Goal: Information Seeking & Learning: Learn about a topic

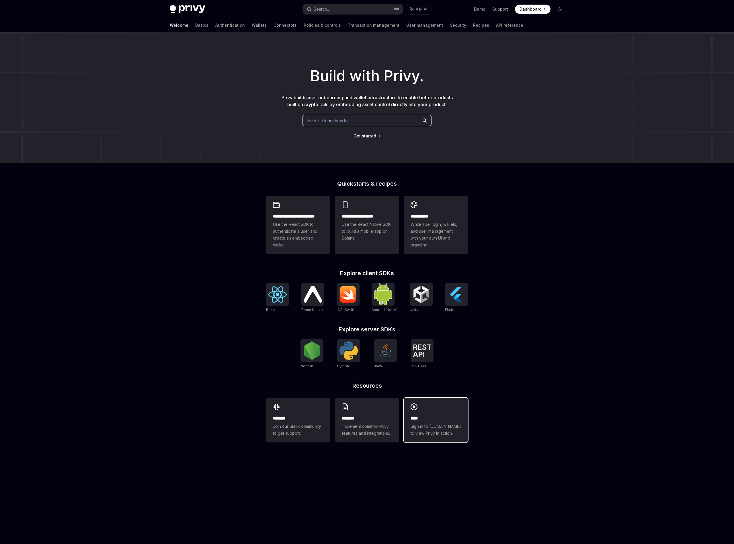
click at [446, 420] on h2 "****" at bounding box center [436, 418] width 50 height 7
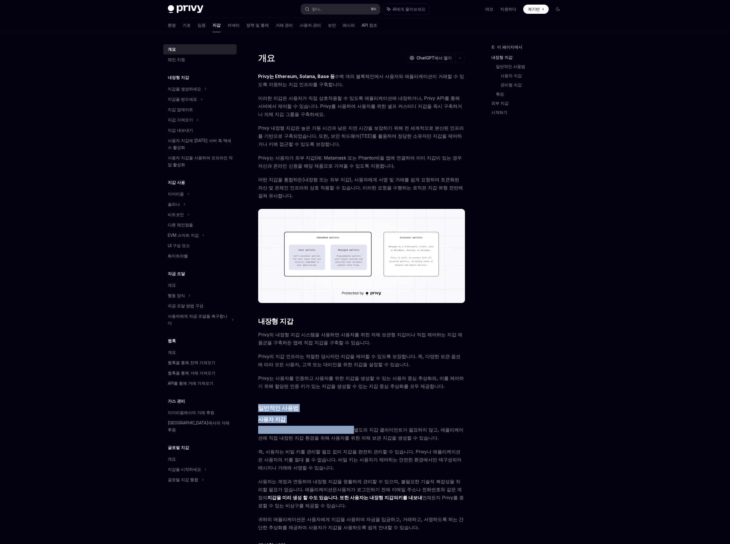
drag, startPoint x: 323, startPoint y: 407, endPoint x: 342, endPoint y: 425, distance: 26.8
click at [342, 425] on div "Privy는 Ethereum, Solana, Base 등 수백 개의 블록체인에서 사용자와 애플리케이션이 거래할 수 있도록 지원하는 지갑 인프라…" at bounding box center [361, 544] width 207 height 944
click at [342, 425] on span "브라우저 확장 프로그램이나 모바일 앱과 같은 별도의 지갑 클라이언트가 필요하지 않고, 애플리케이션에 직접 내장된 지갑 환경을 위해 사용자를 위…" at bounding box center [361, 433] width 207 height 16
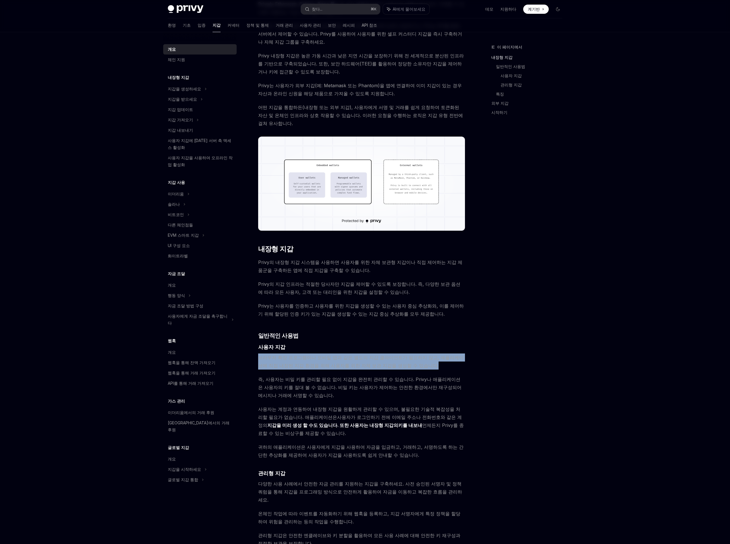
scroll to position [85, 0]
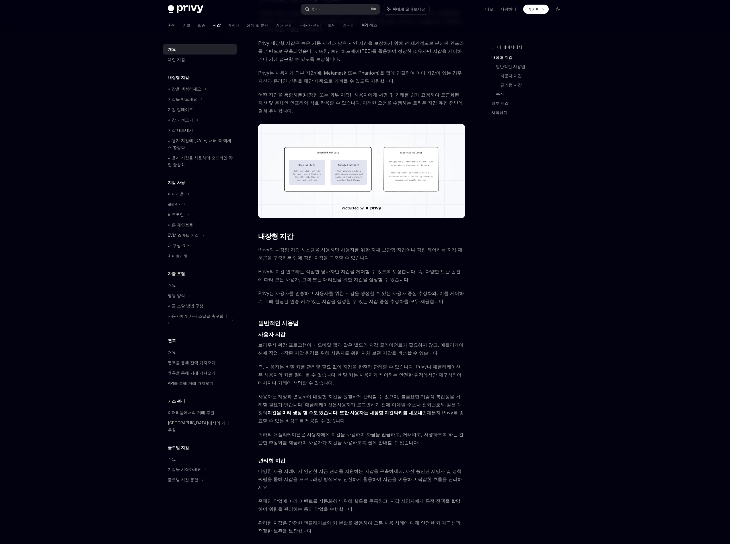
click at [360, 408] on span "사용자는 계정과 연동하여 내장형 지갑을 원활하게 관리할 수 있으며, 불필요한 기술적 복잡성을 처리할 필요가 없습니다. 애플리케이션은 사용자가 …" at bounding box center [361, 408] width 207 height 32
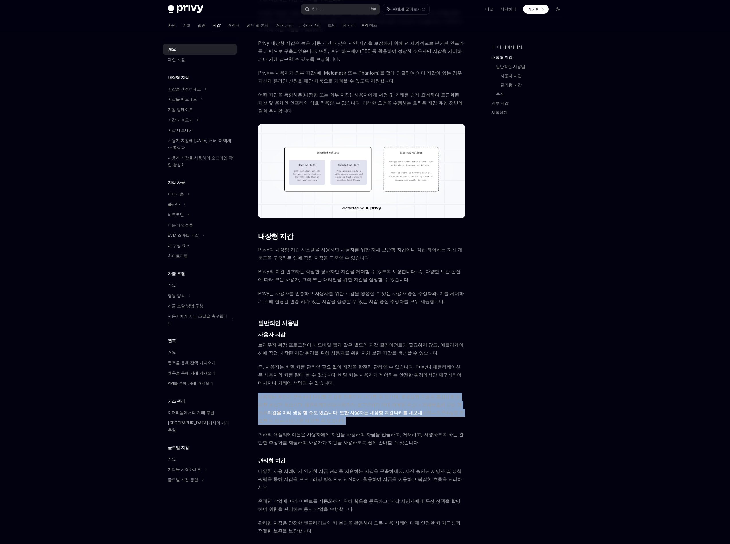
click at [360, 408] on span "사용자는 계정과 연동하여 내장형 지갑을 원활하게 관리할 수 있으며, 불필요한 기술적 복잡성을 처리할 필요가 없습니다. 애플리케이션은 사용자가 …" at bounding box center [361, 408] width 207 height 32
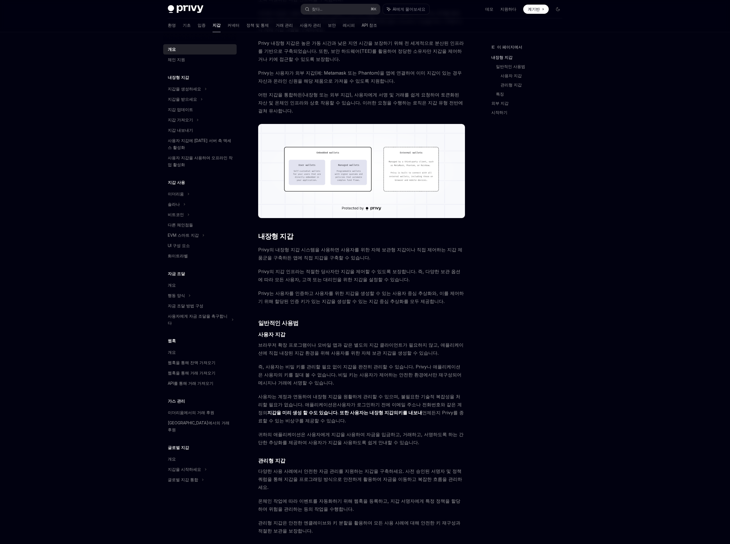
click at [353, 431] on font "귀하의 애플리케이션은 사용자에게 지갑을 사용하여 자금을 입금하고, 거래하고, 서명하도록 하는 간단한 추상화를 제공하여 사용자가 지갑을 사용하도…" at bounding box center [360, 438] width 205 height 14
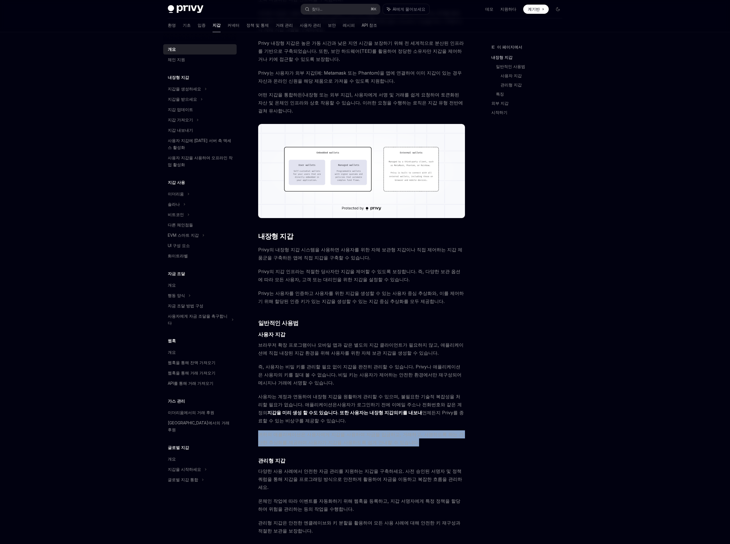
click at [353, 431] on font "귀하의 애플리케이션은 사용자에게 지갑을 사용하여 자금을 입금하고, 거래하고, 서명하도록 하는 간단한 추상화를 제공하여 사용자가 지갑을 사용하도…" at bounding box center [360, 438] width 205 height 14
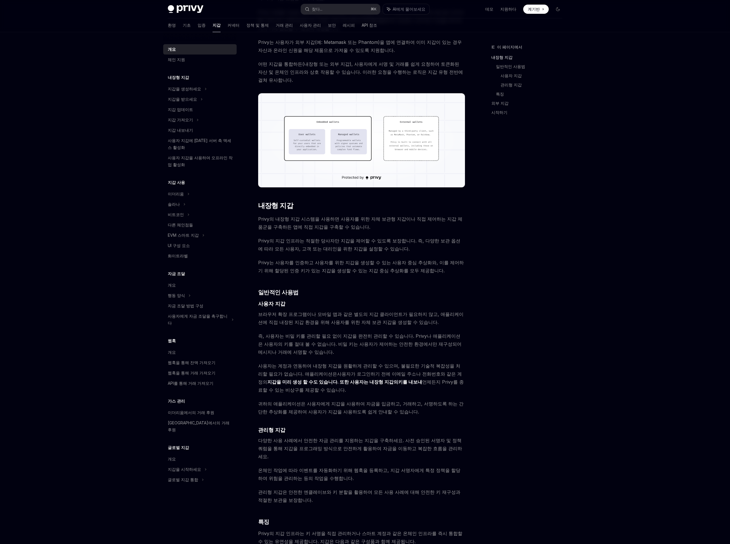
click at [370, 437] on font "다양한 사용 사례에서 안전한 자금 관리를 지원하는 지갑을 구축하세요. 사전 승인된 서명자 및 정책 쿼럼을 통해 지갑을 프로그래밍 방식으로 안전…" at bounding box center [360, 448] width 204 height 22
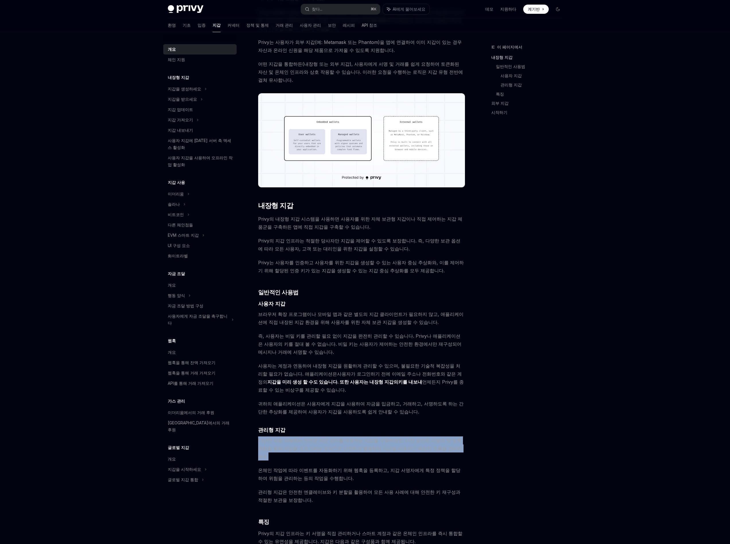
click at [370, 437] on font "다양한 사용 사례에서 안전한 자금 관리를 지원하는 지갑을 구축하세요. 사전 승인된 서명자 및 정책 쿼럼을 통해 지갑을 프로그래밍 방식으로 안전…" at bounding box center [360, 448] width 204 height 22
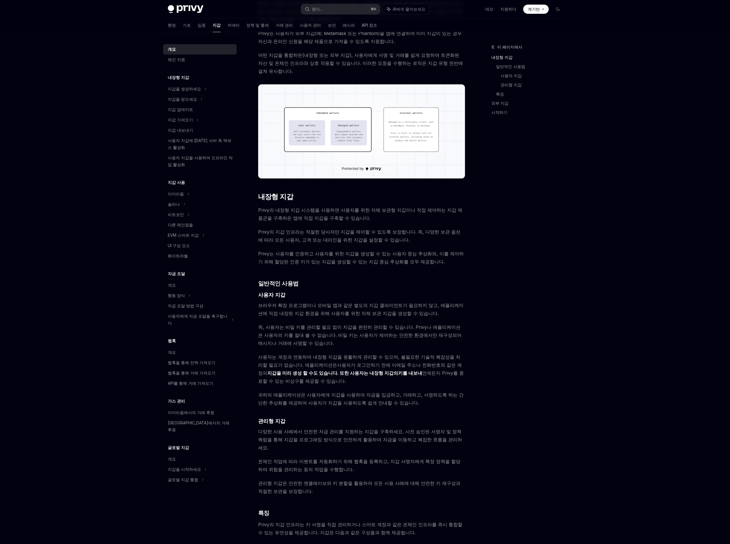
click at [347, 457] on span "온체인 작업에 따라 이벤트를 자동화하기 위해 웹훅을 등록하고, 지갑 서명자에게 특정 정책을 할당하여 위험을 관리하는 등의 작업을 수행합니다." at bounding box center [361, 465] width 207 height 16
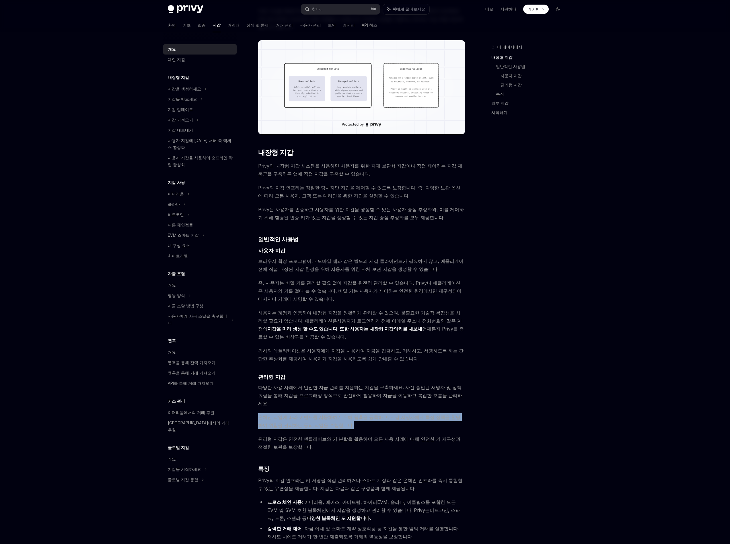
scroll to position [192, 0]
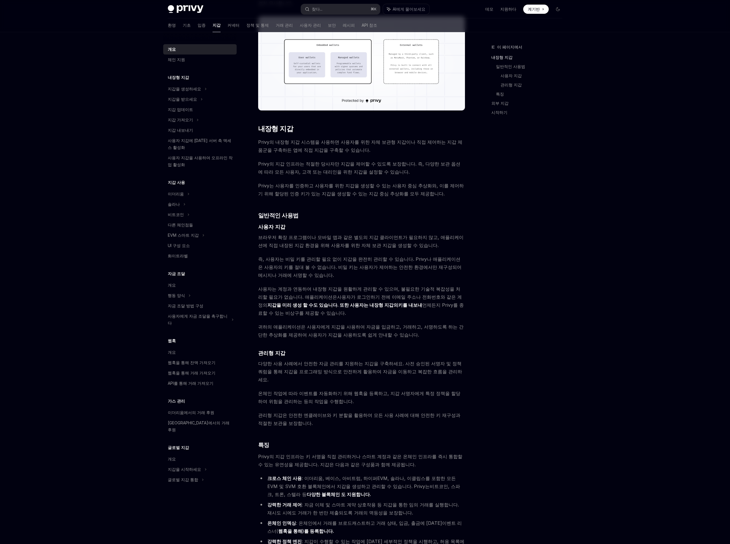
click at [346, 453] on font "Privy의 지갑 인프라는 키 서명을 직접 관리하거나 스마트 계정과 같은 온체인 인프라를 즉시 통합할 수 있는 유연성을 제공합니다. 지갑은 다…" at bounding box center [360, 460] width 204 height 14
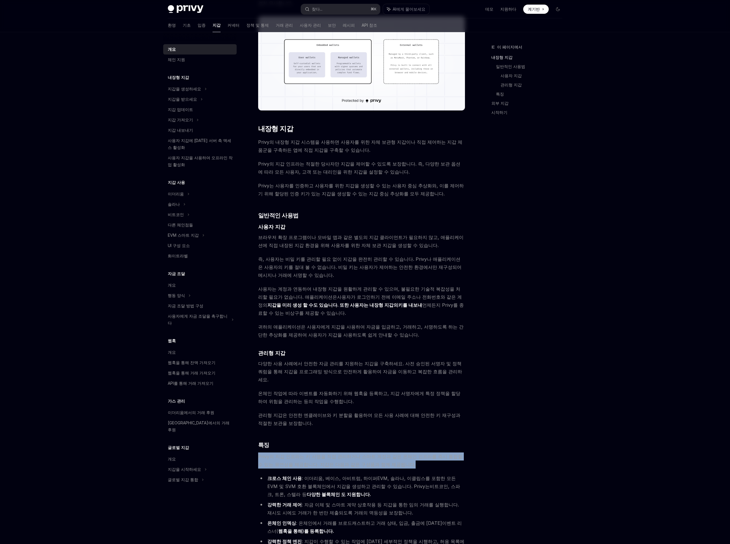
click at [346, 453] on font "Privy의 지갑 인프라는 키 서명을 직접 관리하거나 스마트 계정과 같은 온체인 인프라를 즉시 통합할 수 있는 유연성을 제공합니다. 지갑은 다…" at bounding box center [360, 460] width 204 height 14
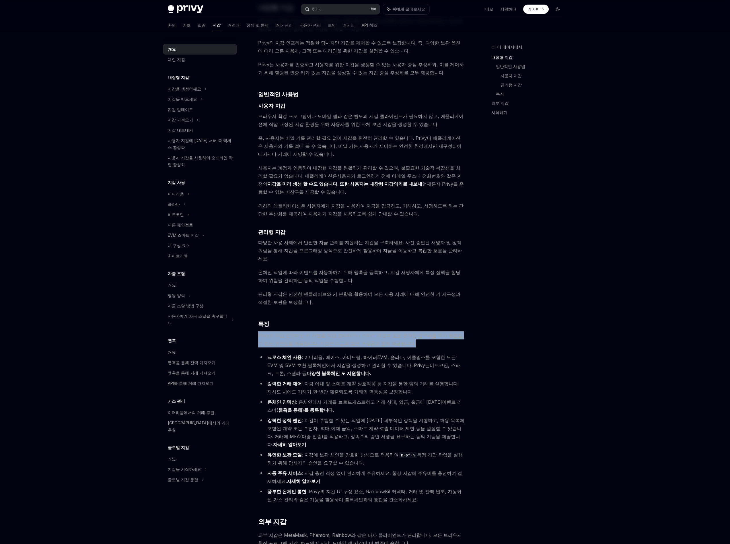
scroll to position [322, 0]
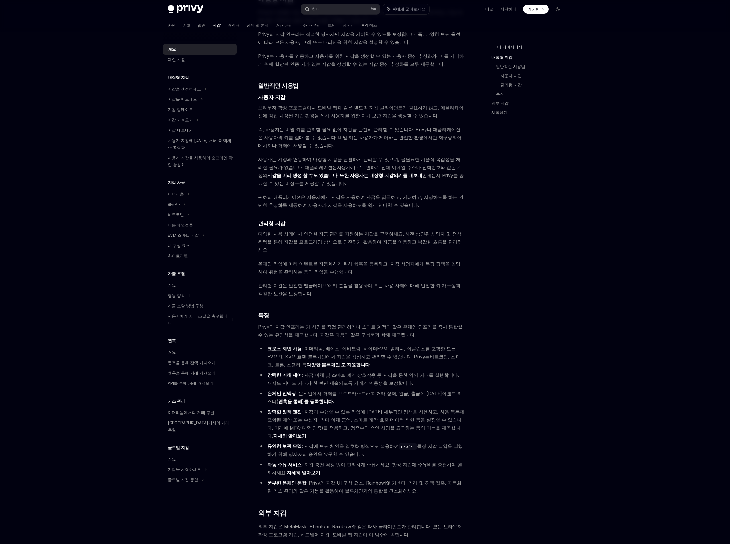
click at [359, 389] on li "온체인 인덱싱 : 온체인에서 거래를 브로드캐스트하고 거래 상태, 입금, 출금에 [DATE] 이벤트 리스너( 웹훅을 통해)를 등록합니다." at bounding box center [361, 397] width 207 height 16
click at [356, 409] on font ": 지갑이 수행할 수 있는 작업에 [DATE] 세부적인 정책을 시행하고, 허용 목록에 포함된 계약 또는 수신자, 최대 이체 금액, 스마트 계약…" at bounding box center [365, 424] width 197 height 30
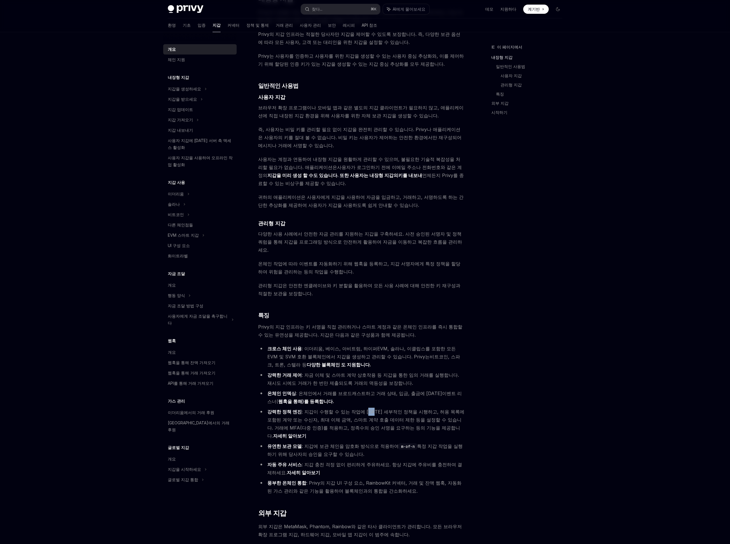
click at [356, 409] on font ": 지갑이 수행할 수 있는 작업에 [DATE] 세부적인 정책을 시행하고, 허용 목록에 포함된 계약 또는 수신자, 최대 이체 금액, 스마트 계약…" at bounding box center [365, 424] width 197 height 30
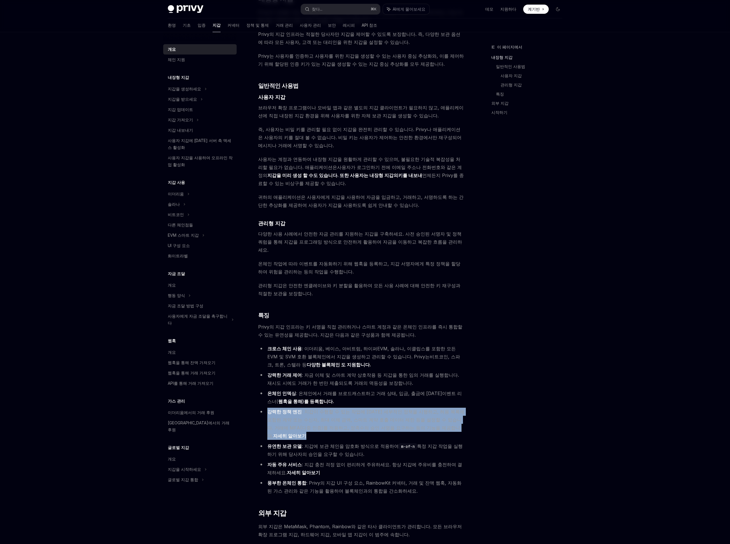
click at [356, 409] on font ": 지갑이 수행할 수 있는 작업에 [DATE] 세부적인 정책을 시행하고, 허용 목록에 포함된 계약 또는 수신자, 최대 이체 금액, 스마트 계약…" at bounding box center [365, 424] width 197 height 30
click at [349, 409] on font ": 지갑이 수행할 수 있는 작업에 [DATE] 세부적인 정책을 시행하고, 허용 목록에 포함된 계약 또는 수신자, 최대 이체 금액, 스마트 계약…" at bounding box center [365, 424] width 197 height 30
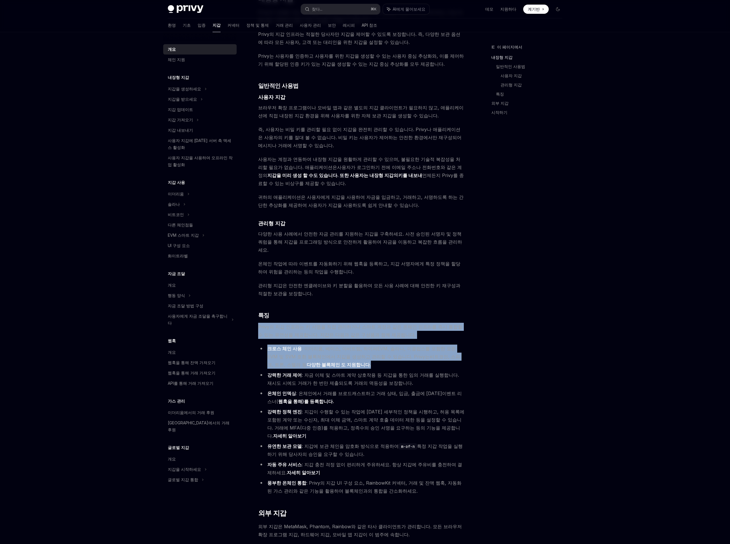
drag, startPoint x: 339, startPoint y: 291, endPoint x: 400, endPoint y: 339, distance: 77.3
click at [400, 339] on div "Privy는 Ethereum, Solana, Base 등 수백 개의 블록체인에서 사용자와 애플리케이션이 거래할 수 있도록 지원하는 지갑 인프라…" at bounding box center [361, 222] width 207 height 944
click at [400, 344] on li "크로스 체인 사용 : 이더리움, 베이스, 아비트럼, 하이퍼EVM, 솔라나, 이클립스를 포함한 모든 EVM 및 SVM 호환 블록체인에서 지갑을 …" at bounding box center [361, 356] width 207 height 24
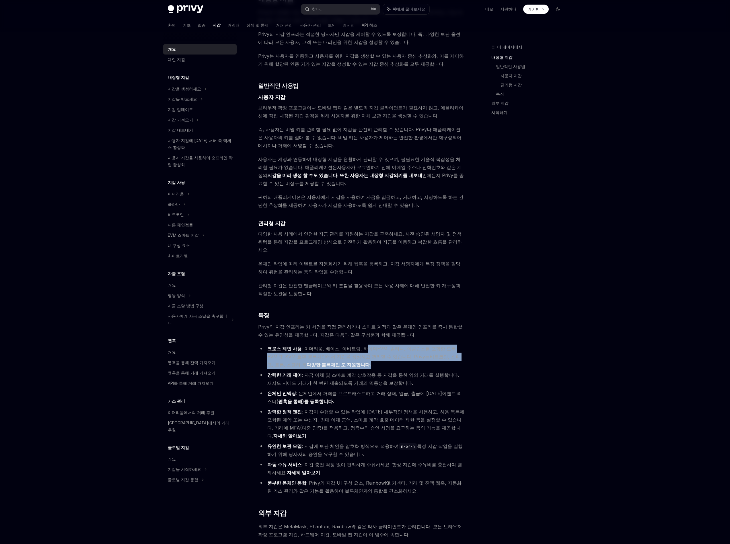
drag, startPoint x: 389, startPoint y: 336, endPoint x: 354, endPoint y: 325, distance: 36.3
click at [354, 344] on li "크로스 체인 사용 : 이더리움, 베이스, 아비트럼, 하이퍼EVM, 솔라나, 이클립스를 포함한 모든 EVM 및 SVM 호환 블록체인에서 지갑을 …" at bounding box center [361, 356] width 207 height 24
click at [354, 346] on font ": 이더리움, 베이스, 아비트럼, 하이퍼EVM, 솔라나, 이클립스를 포함한 모든 EVM 및 SVM 호환 블록체인에서 지갑을 생성하고 관리할 수…" at bounding box center [361, 353] width 188 height 14
drag, startPoint x: 309, startPoint y: 323, endPoint x: 435, endPoint y: 340, distance: 127.6
click at [435, 344] on li "크로스 체인 사용 : 이더리움, 베이스, 아비트럼, 하이퍼EVM, 솔라나, 이클립스를 포함한 모든 EVM 및 SVM 호환 블록체인에서 지갑을 …" at bounding box center [361, 356] width 207 height 24
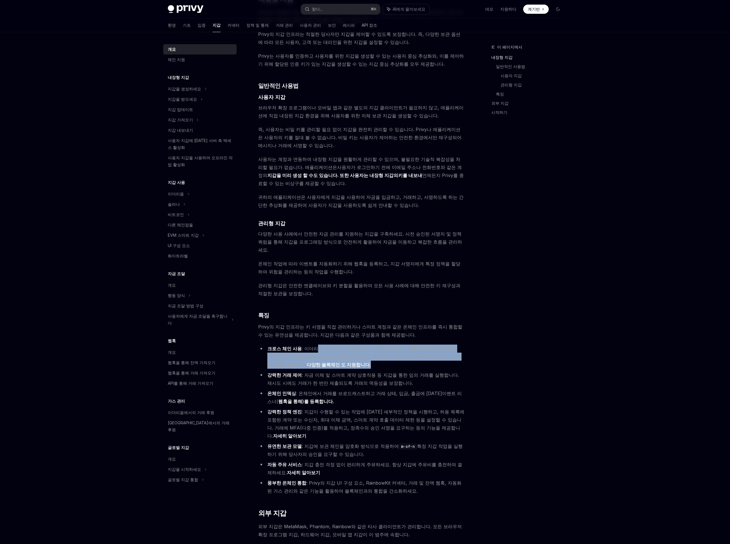
click at [435, 344] on li "크로스 체인 사용 : 이더리움, 베이스, 아비트럼, 하이퍼EVM, 솔라나, 이클립스를 포함한 모든 EVM 및 SVM 호환 블록체인에서 지갑을 …" at bounding box center [361, 356] width 207 height 24
drag, startPoint x: 435, startPoint y: 340, endPoint x: 310, endPoint y: 323, distance: 126.2
click at [310, 344] on li "크로스 체인 사용 : 이더리움, 베이스, 아비트럼, 하이퍼EVM, 솔라나, 이클립스를 포함한 모든 EVM 및 SVM 호환 블록체인에서 지갑을 …" at bounding box center [361, 356] width 207 height 24
click at [310, 346] on font ": 이더리움, 베이스, 아비트럼, 하이퍼EVM, 솔라나, 이클립스를 포함한 모든 EVM 및 SVM 호환 블록체인에서 지갑을 생성하고 관리할 수…" at bounding box center [361, 353] width 188 height 14
drag, startPoint x: 300, startPoint y: 323, endPoint x: 391, endPoint y: 357, distance: 97.0
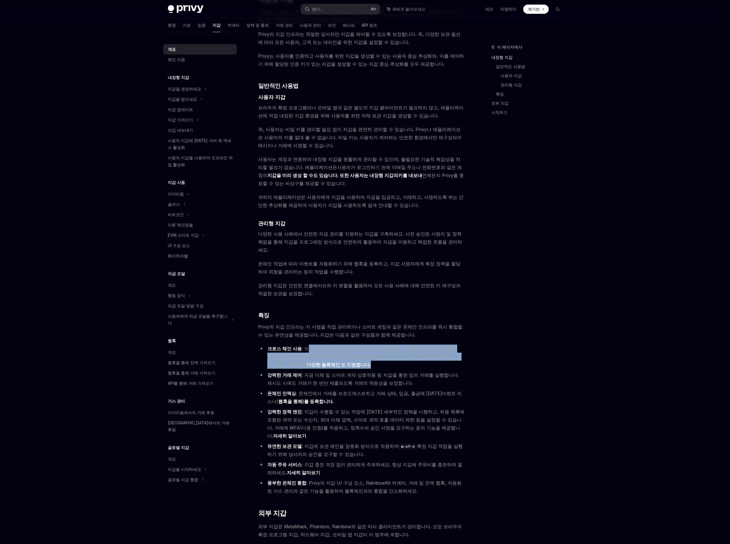
click at [391, 357] on ul "크로스 체인 사용 : 이더리움, 베이스, 아비트럼, 하이퍼EVM, 솔라나, 이클립스를 포함한 모든 EVM 및 SVM 호환 블록체인에서 지갑을 …" at bounding box center [361, 419] width 207 height 150
click at [391, 371] on li "강력한 거래 제어 : 자금 이체 및 스마트 계약 상호작용 등 지갑을 통한 임의 거래를 실행합니다. 재시도 시에도 거래가 한 번만 제출되도록 거…" at bounding box center [361, 379] width 207 height 16
drag, startPoint x: 391, startPoint y: 365, endPoint x: 393, endPoint y: 376, distance: 10.5
click at [393, 376] on ul "크로스 체인 사용 : 이더리움, 베이스, 아비트럼, 하이퍼EVM, 솔라나, 이클립스를 포함한 모든 EVM 및 SVM 호환 블록체인에서 지갑을 …" at bounding box center [361, 419] width 207 height 150
click at [393, 389] on li "온체인 인덱싱 : 온체인에서 거래를 브로드캐스트하고 거래 상태, 입금, 출금에 [DATE] 이벤트 리스너( 웹훅을 통해)를 등록합니다." at bounding box center [361, 397] width 207 height 16
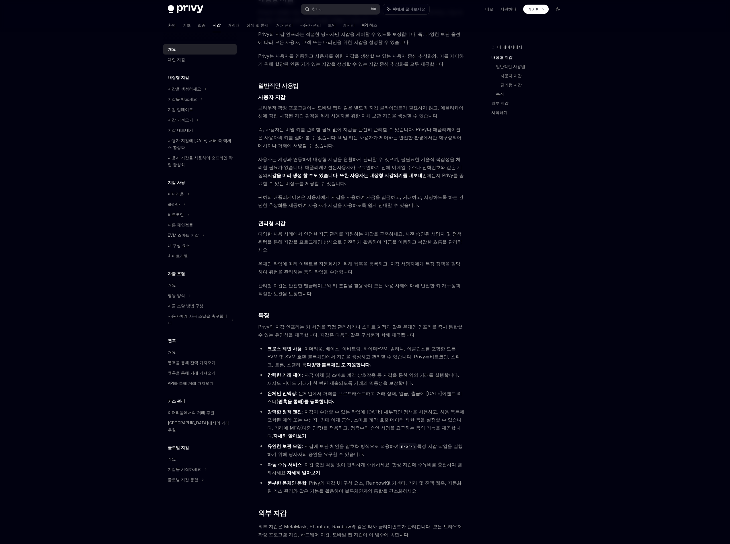
click at [393, 389] on li "온체인 인덱싱 : 온체인에서 거래를 브로드캐스트하고 거래 상태, 입금, 출금에 [DATE] 이벤트 리스너( 웹훅을 통해)를 등록합니다." at bounding box center [361, 397] width 207 height 16
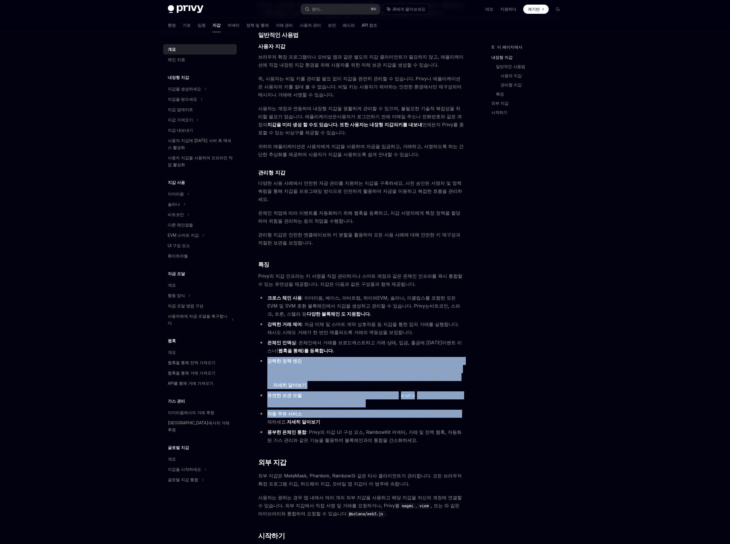
scroll to position [384, 0]
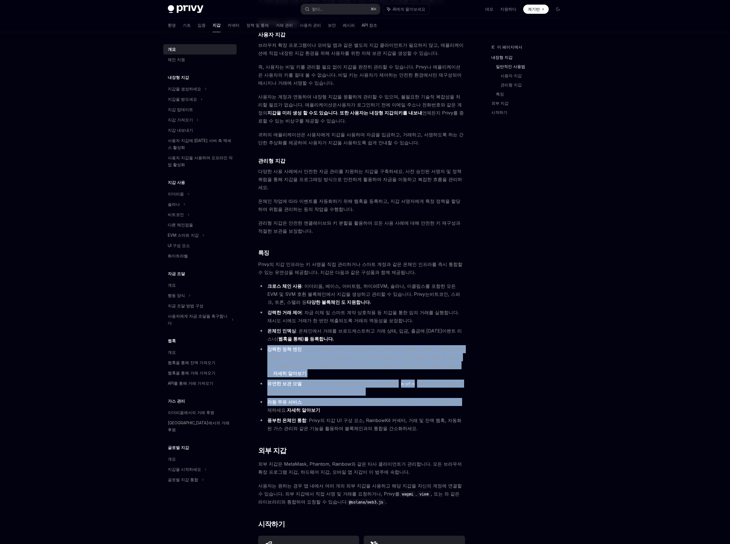
drag, startPoint x: 392, startPoint y: 368, endPoint x: 423, endPoint y: 397, distance: 42.8
click at [423, 397] on ul "크로스 체인 사용 : 이더리움, 베이스, 아비트럼, 하이퍼EVM, 솔라나, 이클립스를 포함한 모든 EVM 및 SVM 호환 블록체인에서 지갑을 …" at bounding box center [361, 357] width 207 height 150
click at [423, 416] on li "풍부한 온체인 통합 : Privy의 지갑 UI 구성 요소, RainbowKit 커넥터, 거래 및 잔액 웹훅, 자동화된 가스 관리와 같은 기능을…" at bounding box center [361, 424] width 207 height 16
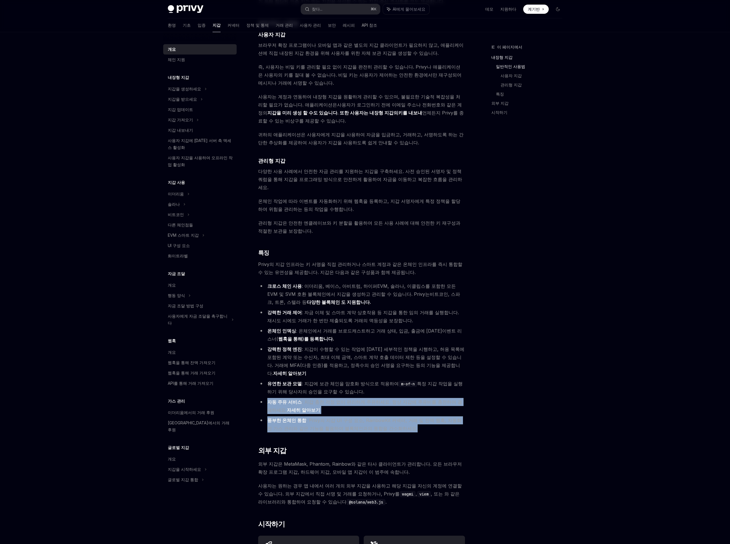
drag, startPoint x: 423, startPoint y: 397, endPoint x: 414, endPoint y: 363, distance: 35.1
click at [414, 363] on ul "크로스 체인 사용 : 이더리움, 베이스, 아비트럼, 하이퍼EVM, 솔라나, 이클립스를 포함한 모든 EVM 및 SVM 호환 블록체인에서 지갑을 …" at bounding box center [361, 357] width 207 height 150
drag, startPoint x: 414, startPoint y: 363, endPoint x: 409, endPoint y: 394, distance: 30.8
click at [409, 394] on ul "크로스 체인 사용 : 이더리움, 베이스, 아비트럼, 하이퍼EVM, 솔라나, 이클립스를 포함한 모든 EVM 및 SVM 호환 블록체인에서 지갑을 …" at bounding box center [361, 357] width 207 height 150
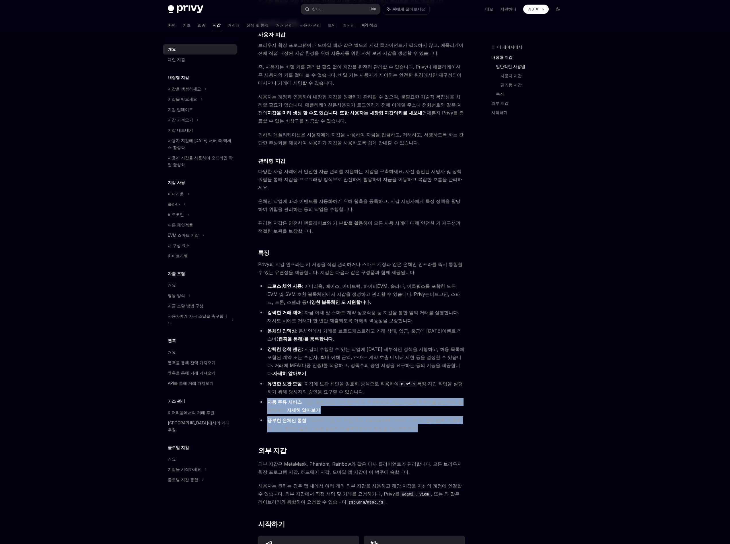
click at [409, 416] on li "풍부한 온체인 통합 : Privy의 지갑 UI 구성 요소, RainbowKit 커넥터, 거래 및 잔액 웹훅, 자동화된 가스 관리와 같은 기능을…" at bounding box center [361, 424] width 207 height 16
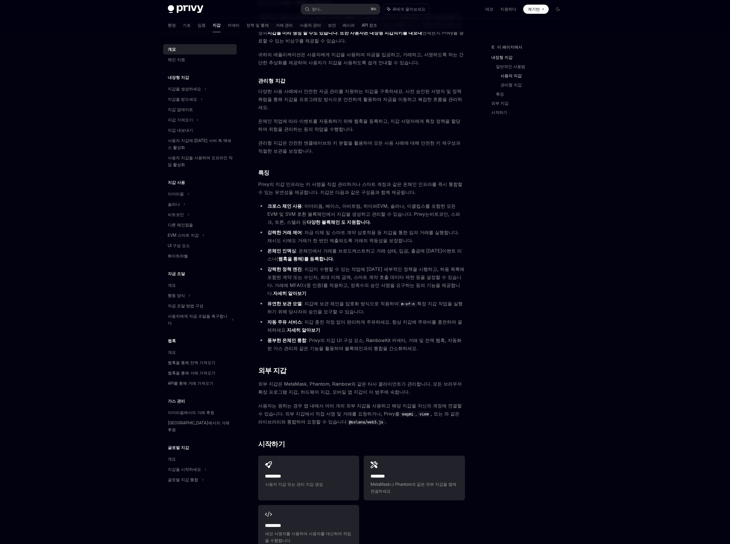
scroll to position [465, 0]
drag, startPoint x: 407, startPoint y: 388, endPoint x: 405, endPoint y: 395, distance: 7.2
click at [405, 395] on div "Privy는 Ethereum, Solana, Base 등 수백 개의 블록체인에서 사용자와 애플리케이션이 거래할 수 있도록 지원하는 지갑 인프라…" at bounding box center [361, 79] width 207 height 944
drag, startPoint x: 404, startPoint y: 392, endPoint x: 397, endPoint y: 395, distance: 8.4
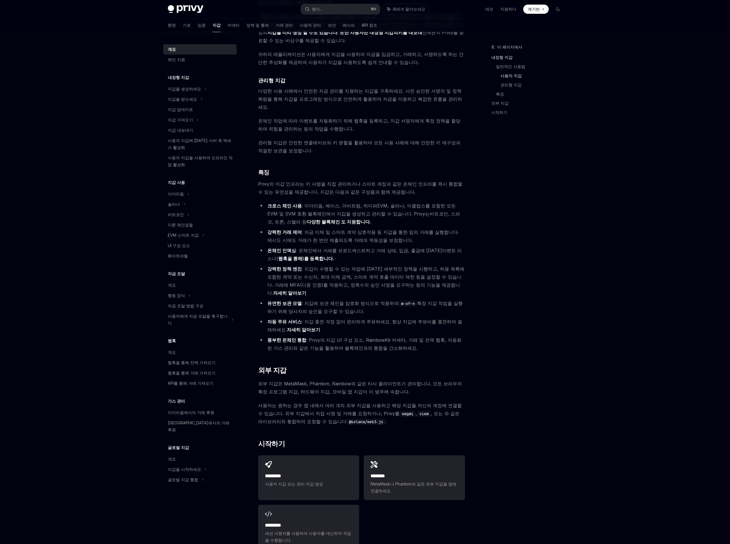
click at [397, 395] on div "Privy는 Ethereum, Solana, Base 등 수백 개의 블록체인에서 사용자와 애플리케이션이 거래할 수 있도록 지원하는 지갑 인프라…" at bounding box center [361, 79] width 207 height 944
drag, startPoint x: 396, startPoint y: 384, endPoint x: 396, endPoint y: 399, distance: 15.5
click at [396, 399] on div "Privy는 Ethereum, Solana, Base 등 수백 개의 블록체인에서 사용자와 애플리케이션이 거래할 수 있도록 지원하는 지갑 인프라…" at bounding box center [361, 79] width 207 height 944
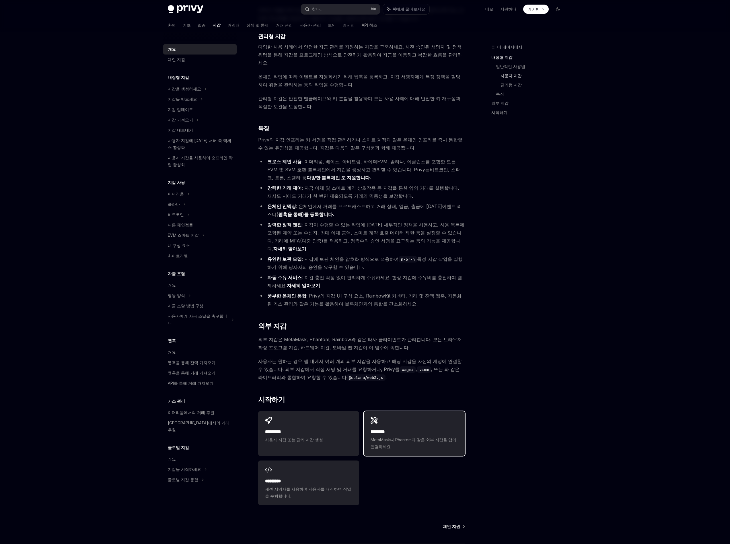
scroll to position [526, 0]
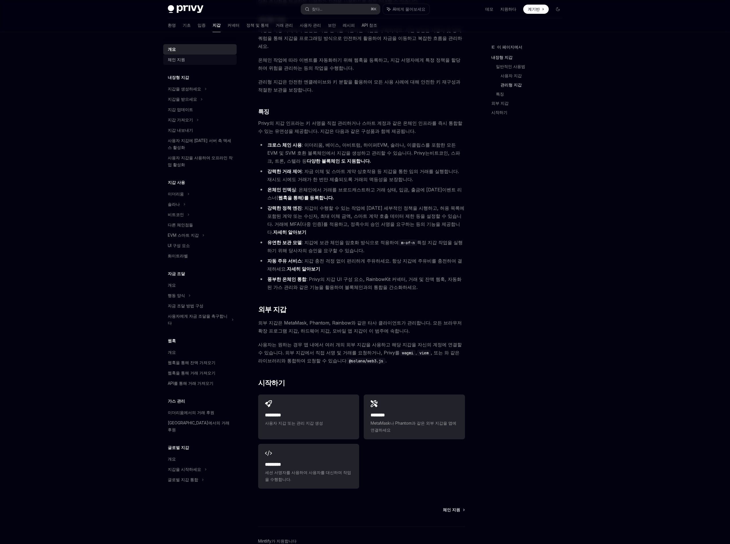
click at [186, 60] on div "체인 지원" at bounding box center [200, 59] width 65 height 7
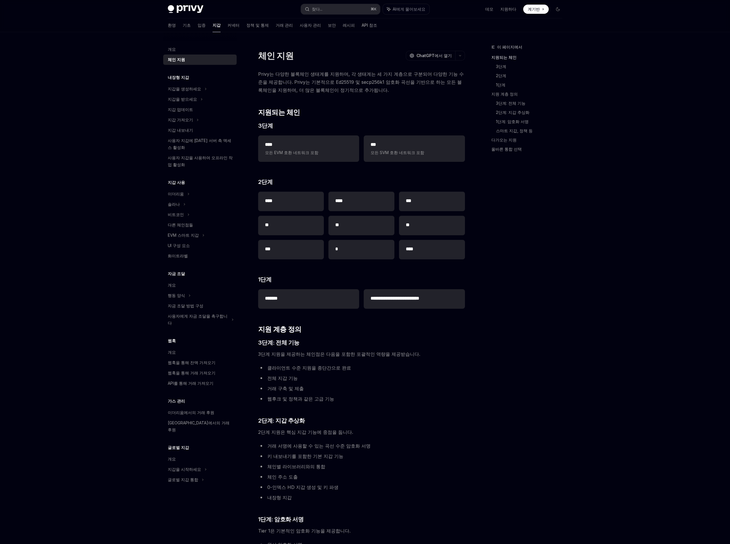
scroll to position [3, 0]
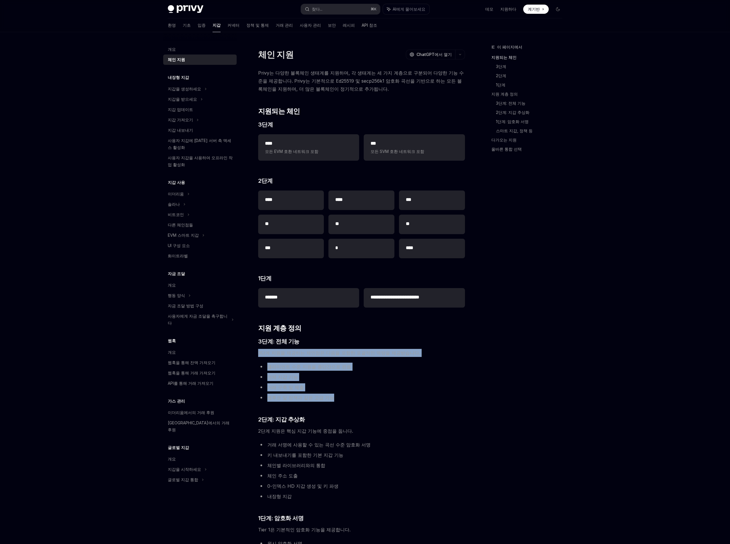
drag, startPoint x: 362, startPoint y: 341, endPoint x: 369, endPoint y: 396, distance: 55.8
click at [369, 396] on div "**********" at bounding box center [361, 452] width 207 height 767
click at [369, 396] on li "웹후크 및 정책과 같은 고급 기능" at bounding box center [361, 397] width 207 height 8
drag, startPoint x: 369, startPoint y: 396, endPoint x: 363, endPoint y: 341, distance: 55.7
click at [363, 341] on div "**********" at bounding box center [361, 452] width 207 height 767
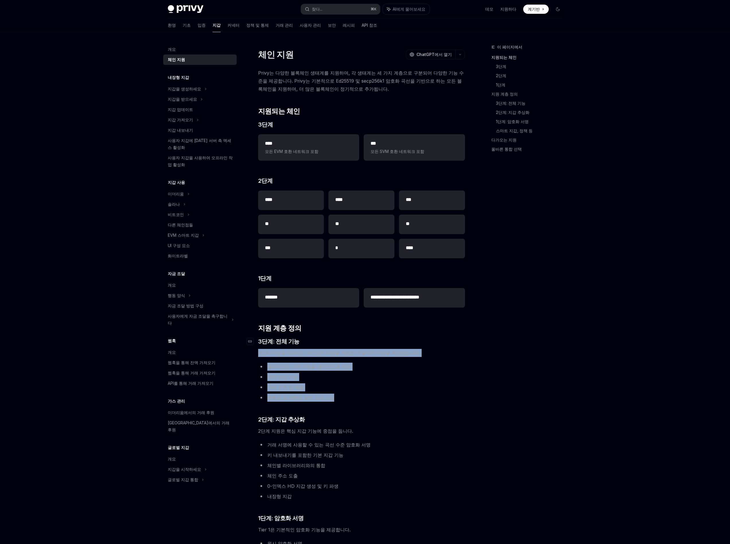
click at [363, 341] on h3 "​ 3단계: 전체 기능" at bounding box center [361, 341] width 207 height 8
drag, startPoint x: 364, startPoint y: 335, endPoint x: 377, endPoint y: 408, distance: 74.4
click at [377, 408] on div "**********" at bounding box center [361, 452] width 207 height 767
drag, startPoint x: 377, startPoint y: 408, endPoint x: 374, endPoint y: 401, distance: 7.6
click at [377, 408] on div "**********" at bounding box center [361, 452] width 207 height 767
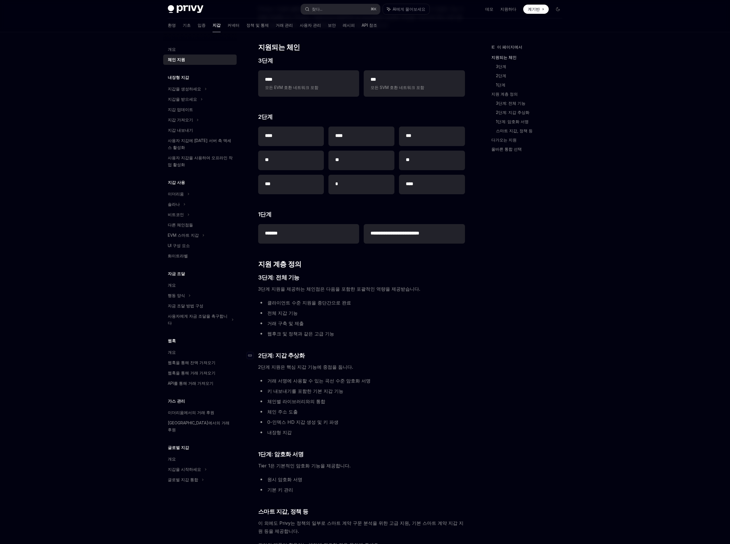
scroll to position [73, 0]
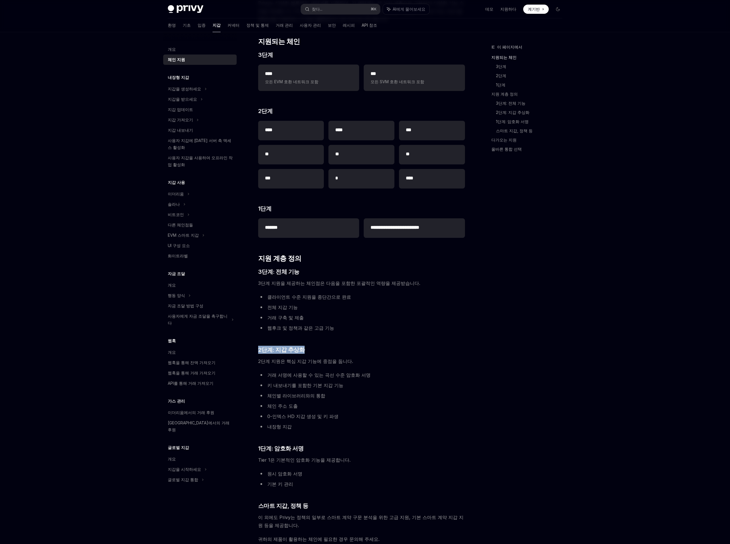
drag, startPoint x: 347, startPoint y: 349, endPoint x: 358, endPoint y: 331, distance: 20.8
click at [358, 331] on div "**********" at bounding box center [361, 382] width 207 height 767
click at [358, 331] on li "웹후크 및 정책과 같은 고급 기능" at bounding box center [361, 328] width 207 height 8
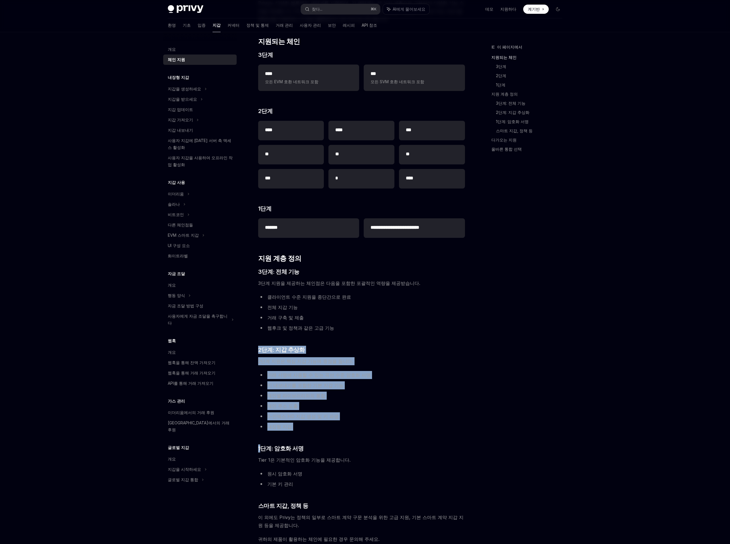
drag, startPoint x: 358, startPoint y: 331, endPoint x: 365, endPoint y: 430, distance: 99.1
click at [365, 430] on div "**********" at bounding box center [361, 382] width 207 height 767
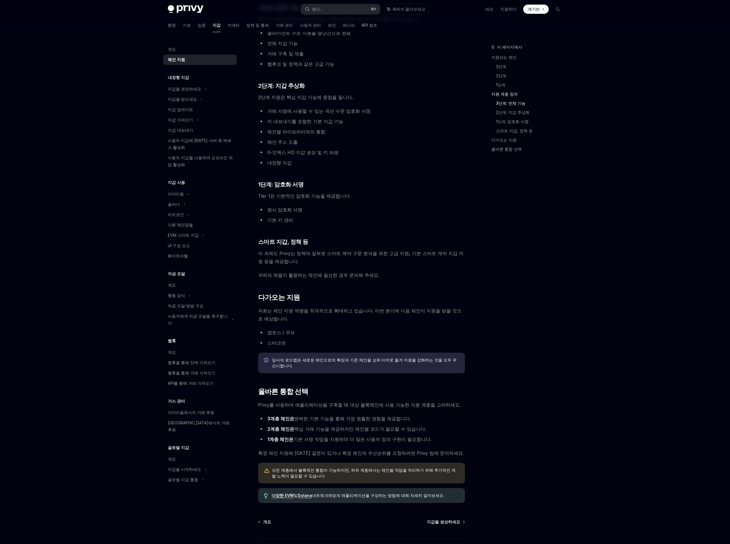
scroll to position [337, 0]
drag, startPoint x: 397, startPoint y: 286, endPoint x: 417, endPoint y: 329, distance: 48.2
click at [417, 330] on div "**********" at bounding box center [361, 118] width 207 height 767
click at [417, 329] on ul "앱토스 / 무브 스타크넷" at bounding box center [361, 337] width 207 height 18
click at [413, 414] on li "3계층 체인은 완벽한 기본 기능을 통해 가장 원활한 경험을 제공합니다." at bounding box center [361, 418] width 207 height 8
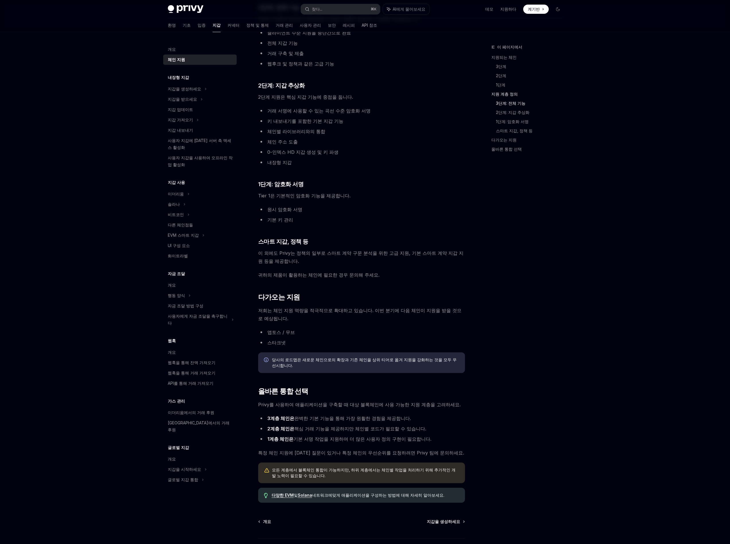
click at [403, 414] on li "3계층 체인은 완벽한 기본 기능을 통해 가장 원활한 경험을 제공합니다." at bounding box center [361, 418] width 207 height 8
drag, startPoint x: 403, startPoint y: 403, endPoint x: 453, endPoint y: 437, distance: 60.1
click at [453, 437] on div "**********" at bounding box center [361, 118] width 207 height 767
click at [453, 448] on span "특정 체인 지원에 [DATE] 질문이 있거나 특정 체인의 우선순위를 요청하려면 Privy 팀에 문의하세요." at bounding box center [361, 452] width 207 height 8
drag, startPoint x: 453, startPoint y: 436, endPoint x: 428, endPoint y: 428, distance: 26.4
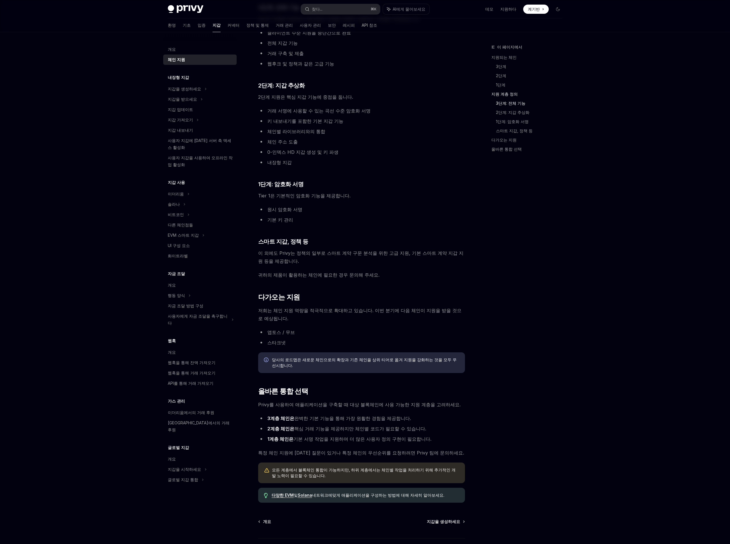
click at [428, 428] on div "**********" at bounding box center [361, 118] width 207 height 767
click at [428, 435] on li "1계층 체인은 기본 서명 작업을 지원하며 더 많은 사용자 정의 구현이 필요합니다." at bounding box center [361, 439] width 207 height 8
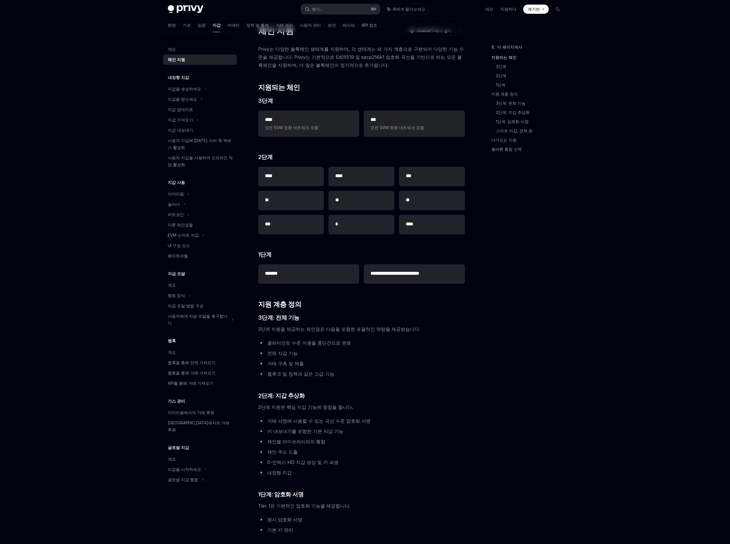
scroll to position [0, 0]
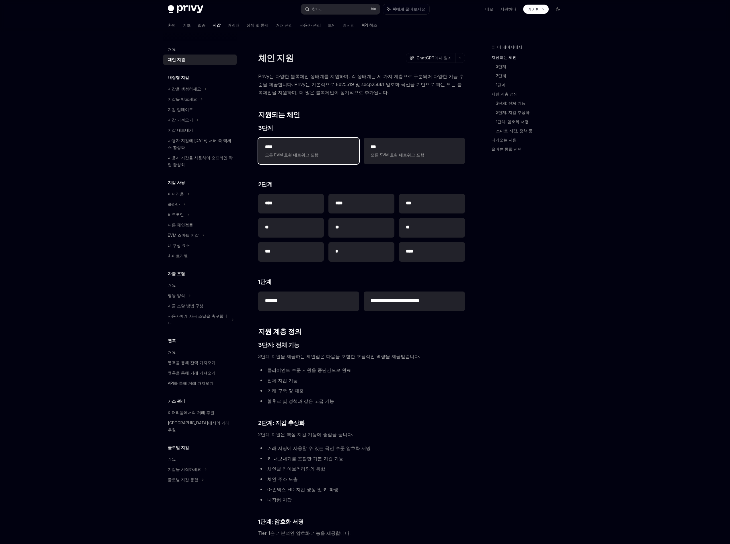
click at [313, 151] on span "모든 EVM 호환 네트워크 포함" at bounding box center [308, 154] width 87 height 7
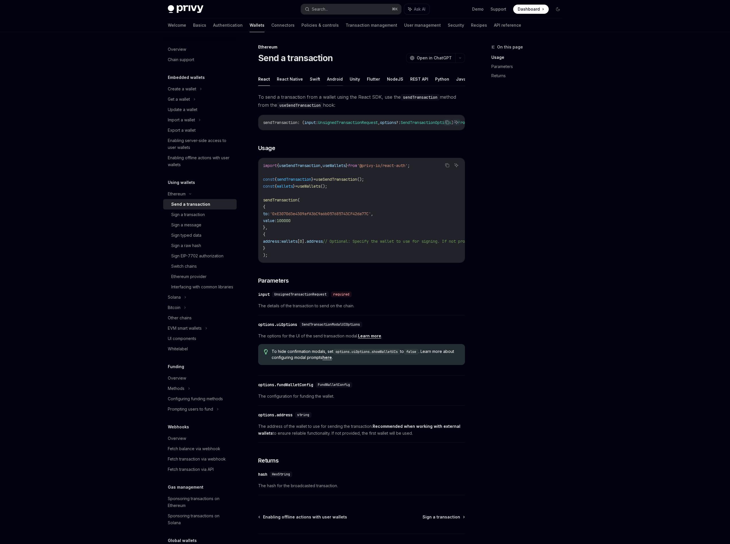
click at [331, 79] on button "Android" at bounding box center [335, 78] width 16 height 13
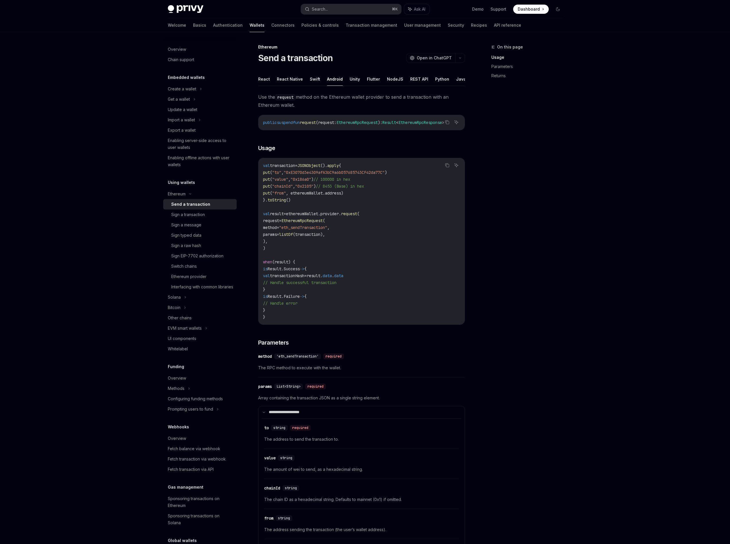
drag, startPoint x: 323, startPoint y: 129, endPoint x: 342, endPoint y: 129, distance: 18.9
click at [342, 129] on div "public suspend fun request (request: EthereumRpcRequest ): Result < EthereumRpc…" at bounding box center [361, 122] width 206 height 15
click at [206, 251] on link "Sign EIP-7702 authorization" at bounding box center [199, 256] width 73 height 10
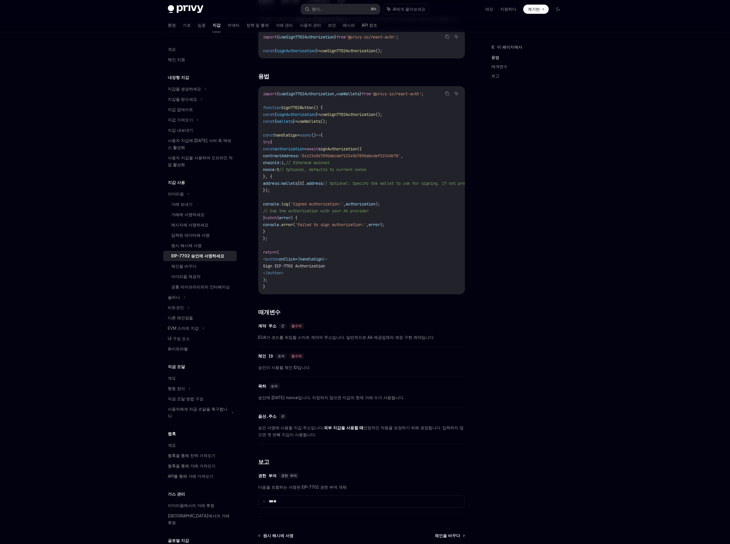
scroll to position [214, 0]
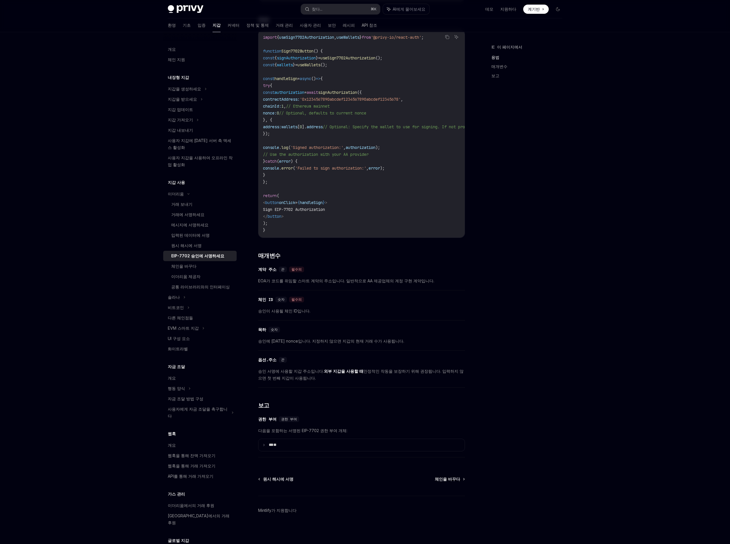
drag, startPoint x: 372, startPoint y: 360, endPoint x: 373, endPoint y: 376, distance: 16.1
click at [373, 376] on div "​ 옵션.주소 끈 승인 서명에 사용할 지갑 주소입니다. 외부 지갑을 사용할 때 안정적인 작동을 보장하기 위해 권장됩니다. 입력하지 않으면 첫 …" at bounding box center [361, 370] width 207 height 34
drag, startPoint x: 370, startPoint y: 363, endPoint x: 368, endPoint y: 354, distance: 9.1
click at [368, 354] on div "​ 옵션.주소 끈 승인 서명에 사용할 지갑 주소입니다. 외부 지갑을 사용할 때 안정적인 작동을 보장하기 위해 권장됩니다. 입력하지 않으면 첫 …" at bounding box center [361, 370] width 207 height 34
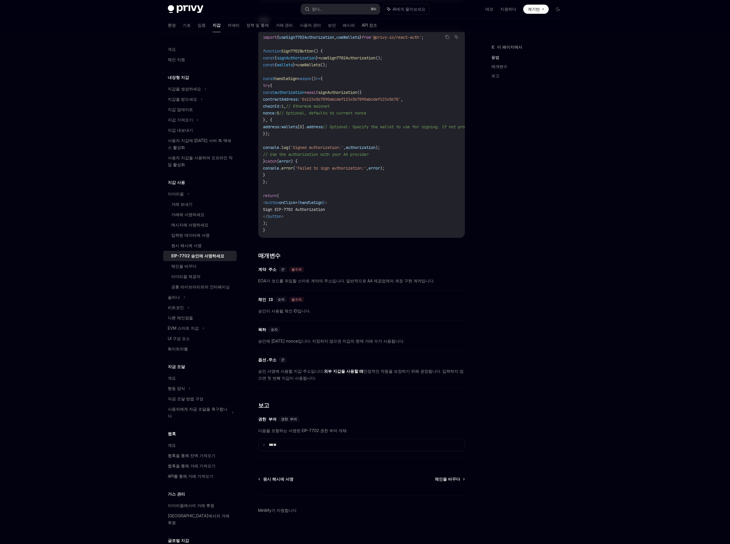
click at [368, 356] on div "​ 옵션.주소 끈" at bounding box center [358, 359] width 201 height 7
drag, startPoint x: 364, startPoint y: 364, endPoint x: 361, endPoint y: 378, distance: 13.9
click at [361, 376] on div "​ 옵션.주소 끈 승인 서명에 사용할 지갑 주소입니다. 외부 지갑을 사용할 때 안정적인 작동을 보장하기 위해 권장됩니다. 입력하지 않으면 첫 …" at bounding box center [361, 370] width 207 height 34
click at [361, 378] on div "​ 옵션.주소 끈 승인 서명에 사용할 지갑 주소입니다. 외부 지갑을 사용할 때 안정적인 작동을 보장하기 위해 권장됩니다. 입력하지 않으면 첫 …" at bounding box center [361, 370] width 207 height 34
drag, startPoint x: 361, startPoint y: 371, endPoint x: 354, endPoint y: 286, distance: 84.9
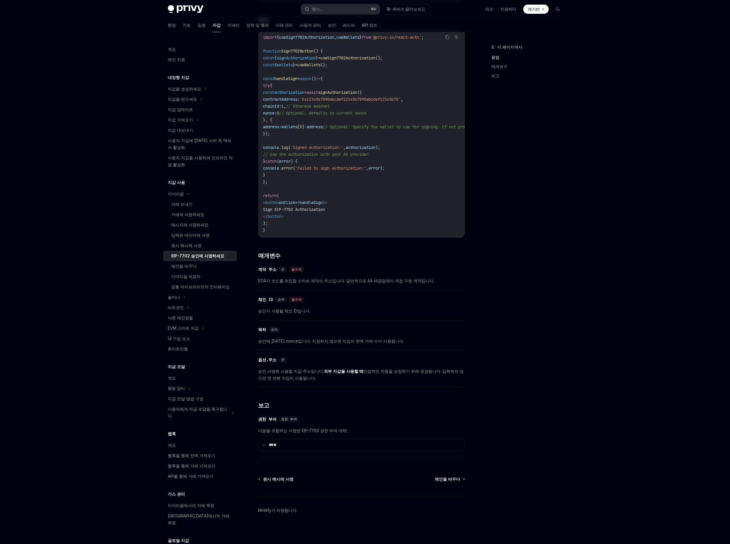
click at [354, 287] on div "후크를 사용하여 useSign7702Authorization 사용자 지갑으로 EIP-7702 권한 부여에 서명합니다. 복사 AI에게 물어보세요…" at bounding box center [361, 209] width 207 height 501
click at [355, 278] on font "EOA가 코드를 위임할 스마트 계약의 주소입니다. 일반적으로 AA 제공업체의 계정 구현 계약입니다." at bounding box center [346, 280] width 176 height 5
click at [355, 278] on span "EOA가 코드를 위임할 스마트 계약의 주소입니다. 일반적으로 AA 제공업체의 계정 구현 계약입니다." at bounding box center [361, 280] width 207 height 7
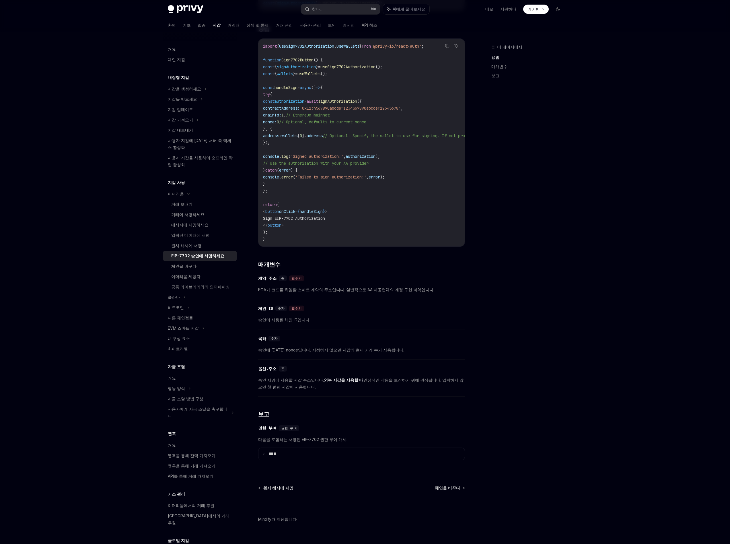
scroll to position [204, 0]
click at [181, 265] on font "체인을 바꾸다" at bounding box center [183, 265] width 25 height 5
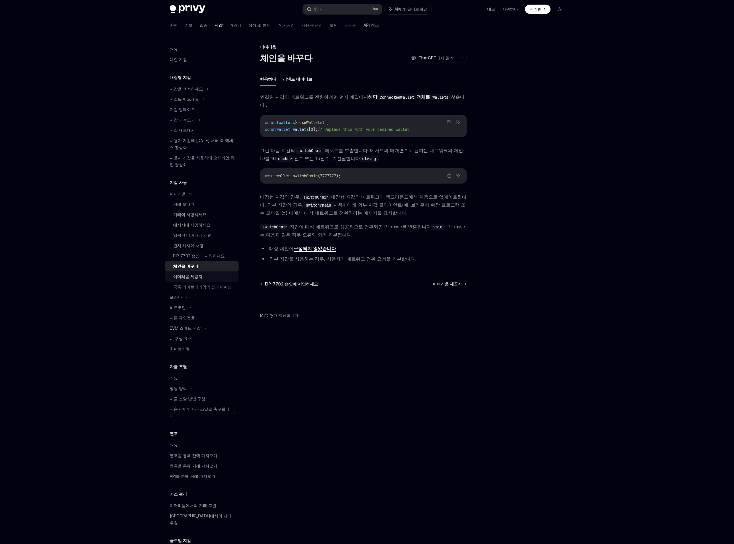
click at [186, 272] on link "이더리움 제공자" at bounding box center [201, 276] width 73 height 10
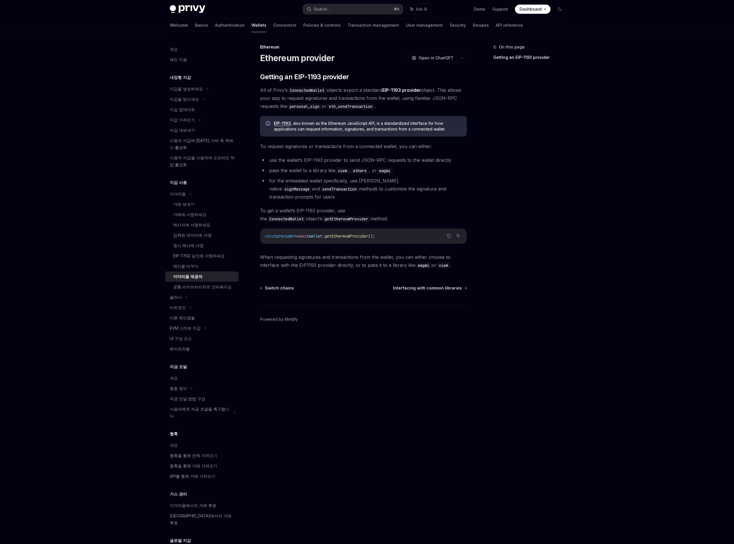
click at [188, 277] on font "이더리움 제공자" at bounding box center [187, 276] width 29 height 5
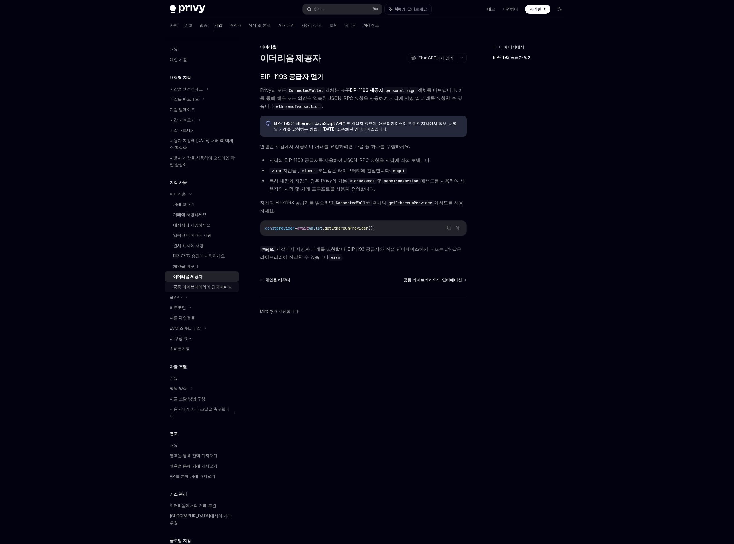
click at [189, 285] on font "공통 라이브러리와의 인터페이싱" at bounding box center [202, 286] width 58 height 5
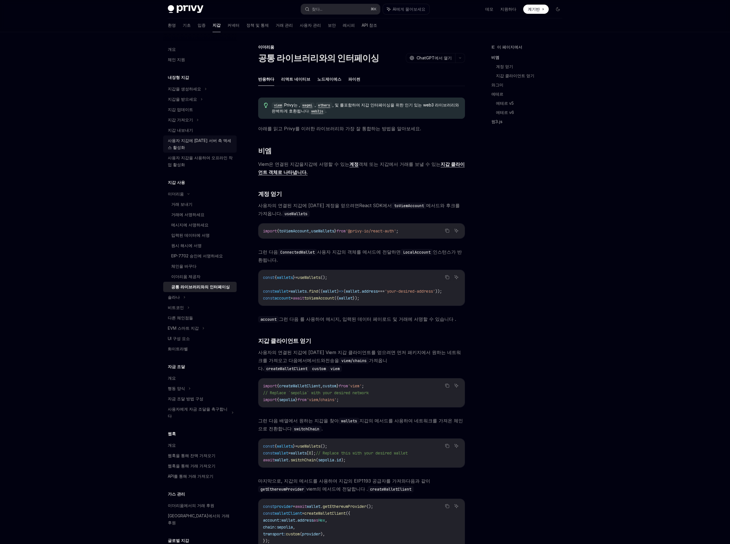
click at [221, 140] on font "사용자 지갑에 [DATE] 서버 측 액세스 활성화" at bounding box center [199, 144] width 63 height 12
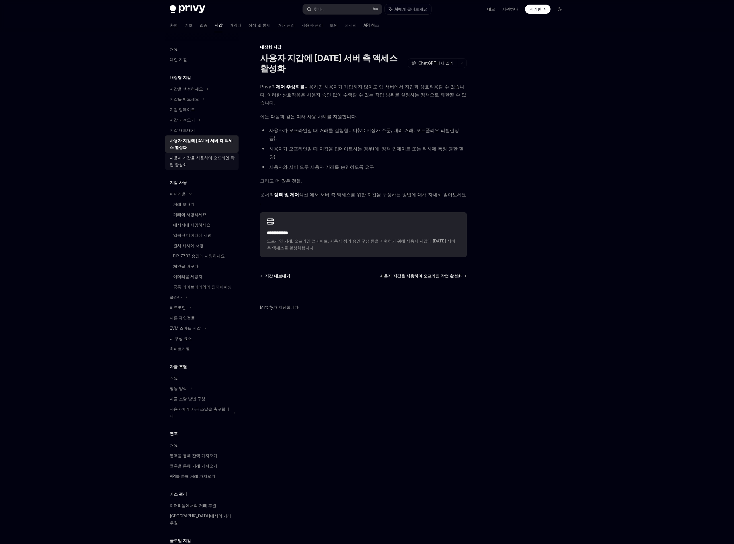
click at [218, 161] on div "사용자 지갑을 사용하여 오프라인 작업 활성화" at bounding box center [202, 161] width 65 height 14
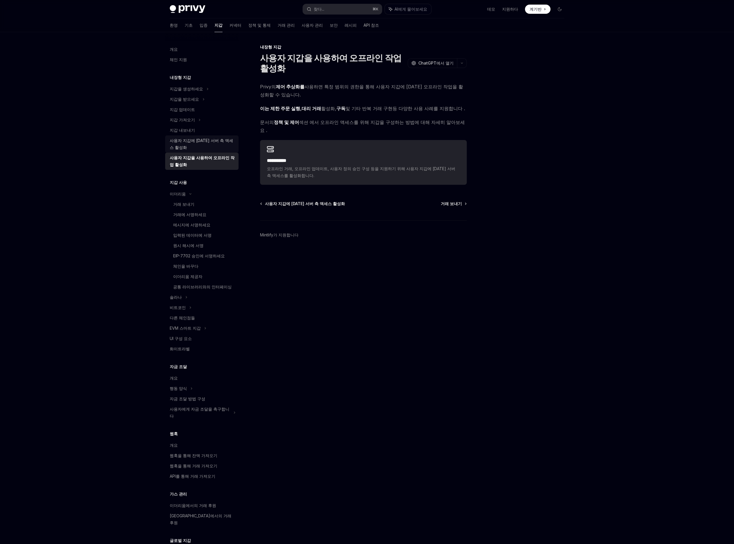
click at [218, 140] on font "사용자 지갑에 [DATE] 서버 측 액세스 활성화" at bounding box center [201, 144] width 63 height 12
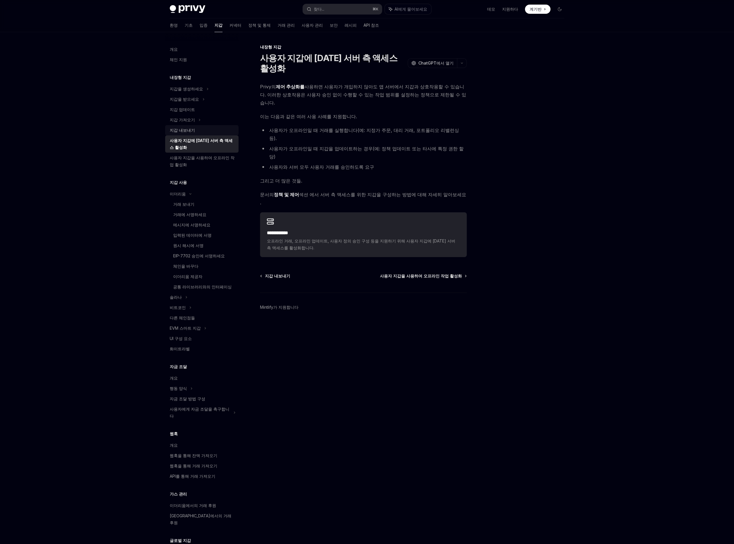
click at [218, 133] on div "지갑 내보내기" at bounding box center [202, 130] width 65 height 7
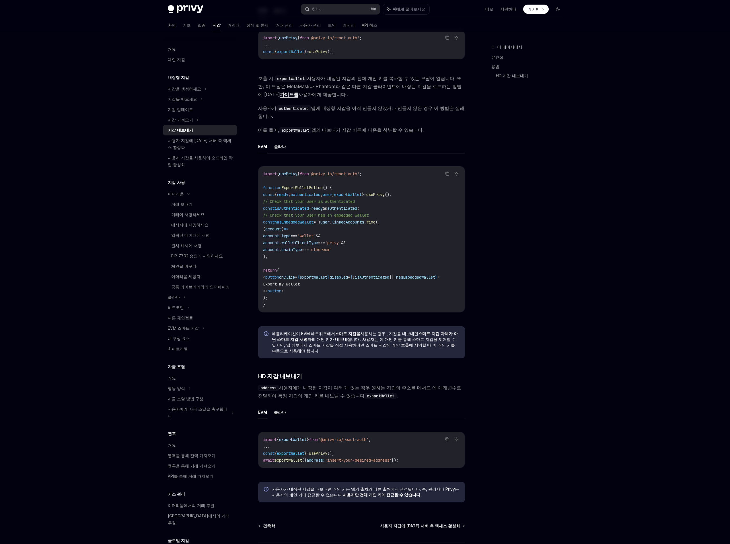
scroll to position [210, 0]
drag, startPoint x: 271, startPoint y: 326, endPoint x: 328, endPoint y: 339, distance: 58.1
click at [328, 339] on div "애플리케이션이 EVM 네트워크에서 스마트 지갑을 사용하는 경우 , 지갑을 내보내면 스마트 지갑 자체가 아닌 스마트 지갑 서명자 의 개인 키가 …" at bounding box center [361, 341] width 207 height 32
click at [327, 339] on font "의 개인 키가 내보내집니다 . 사용자는 이 개인 키를 통해 스마트 지갑을 제어할 수 있지만, 앱 외부에서 스마트 지갑을 직접 사용하려면 스마트…" at bounding box center [364, 343] width 184 height 16
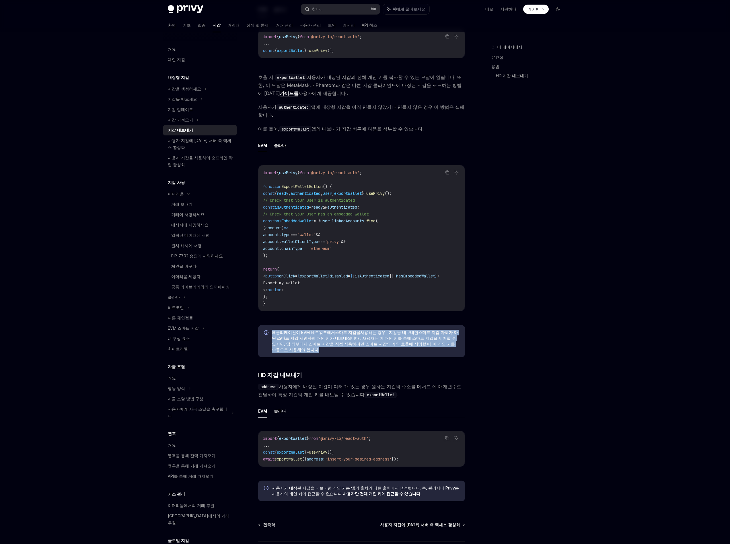
click at [327, 339] on font "의 개인 키가 내보내집니다 . 사용자는 이 개인 키를 통해 스마트 지갑을 제어할 수 있지만, 앱 외부에서 스마트 지갑을 직접 사용하려면 스마트…" at bounding box center [364, 343] width 184 height 16
click at [353, 341] on div "애플리케이션이 EVM 네트워크에서 스마트 지갑을 사용하는 경우 , 지갑을 내보내면 스마트 지갑 자체가 아닌 스마트 지갑 서명자 의 개인 키가 …" at bounding box center [361, 341] width 207 height 32
drag, startPoint x: 353, startPoint y: 341, endPoint x: 350, endPoint y: 348, distance: 7.3
click at [350, 348] on div "사용자가 내장된 지갑의 개인 키를 내보내도록 하려면 Privy의 exportWallet 방법을 사용하세요. EVM 솔라나 복사 AI에게 물어보…" at bounding box center [361, 247] width 207 height 517
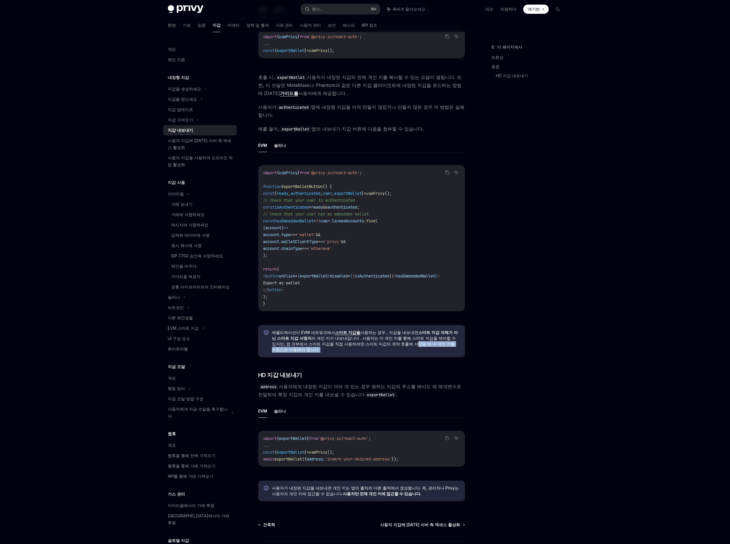
click at [350, 348] on div "사용자가 내장된 지갑의 개인 키를 내보내도록 하려면 Privy의 exportWallet 방법을 사용하세요. EVM 솔라나 복사 AI에게 물어보…" at bounding box center [361, 247] width 207 height 517
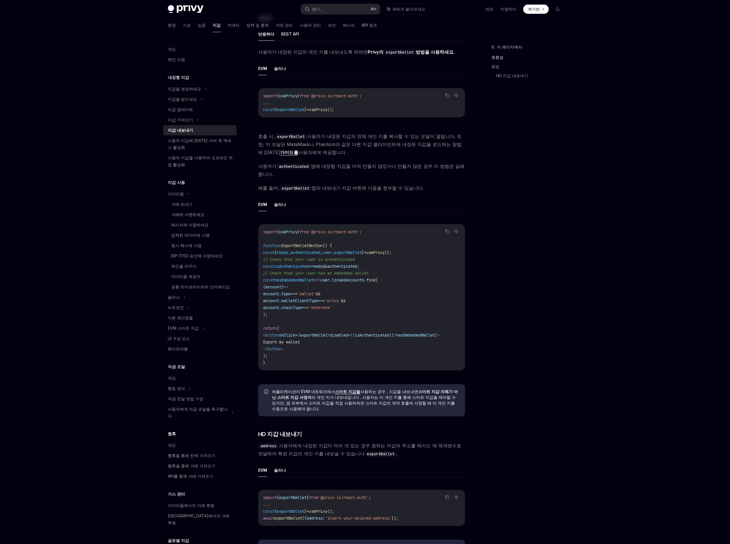
scroll to position [0, 0]
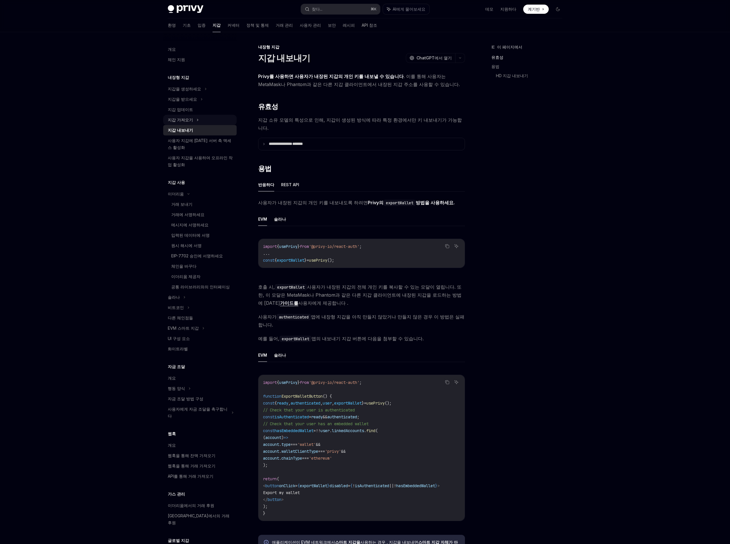
click at [199, 117] on div "지갑 가져오기" at bounding box center [199, 120] width 73 height 10
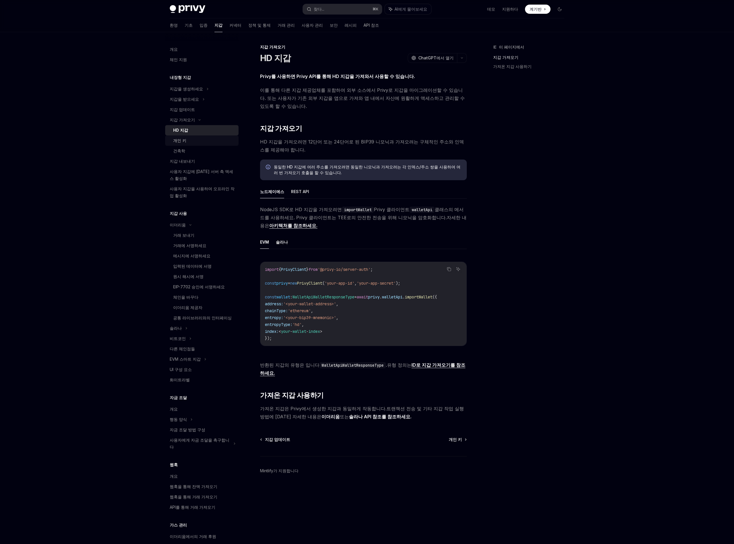
click at [195, 138] on div "개인 키" at bounding box center [204, 140] width 62 height 7
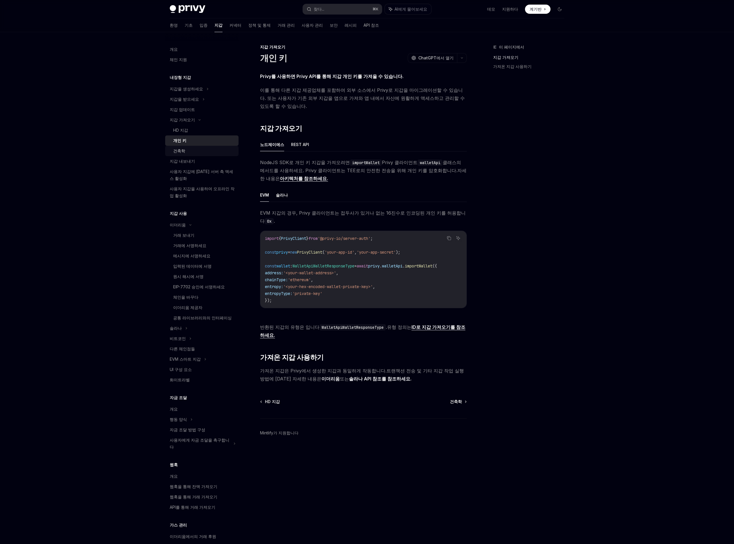
click at [195, 148] on div "건축학" at bounding box center [204, 150] width 62 height 7
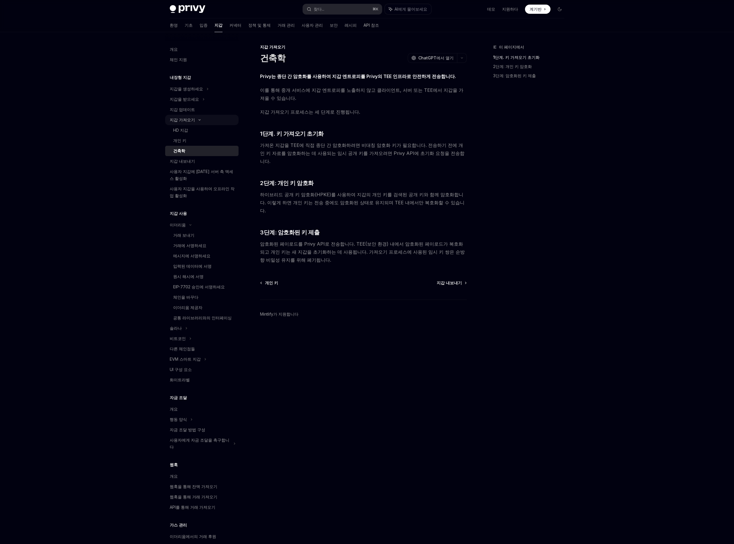
click at [198, 122] on div "지갑 가져오기" at bounding box center [201, 120] width 73 height 10
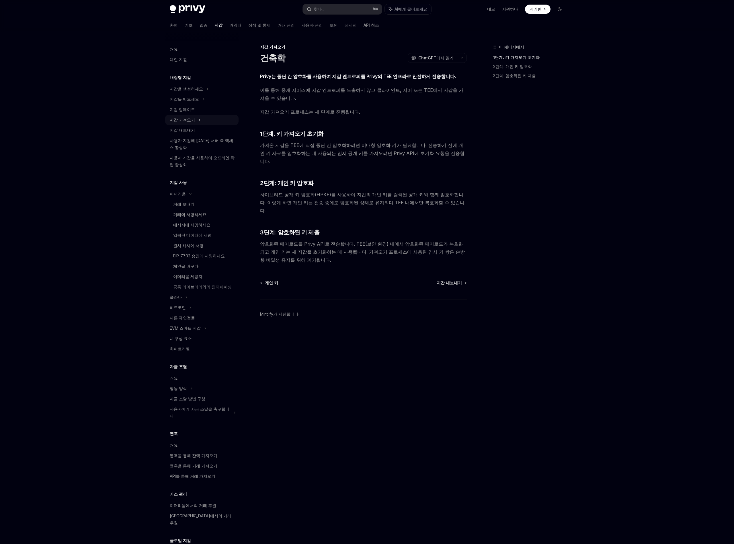
click at [199, 119] on div "지갑 가져오기" at bounding box center [201, 120] width 73 height 10
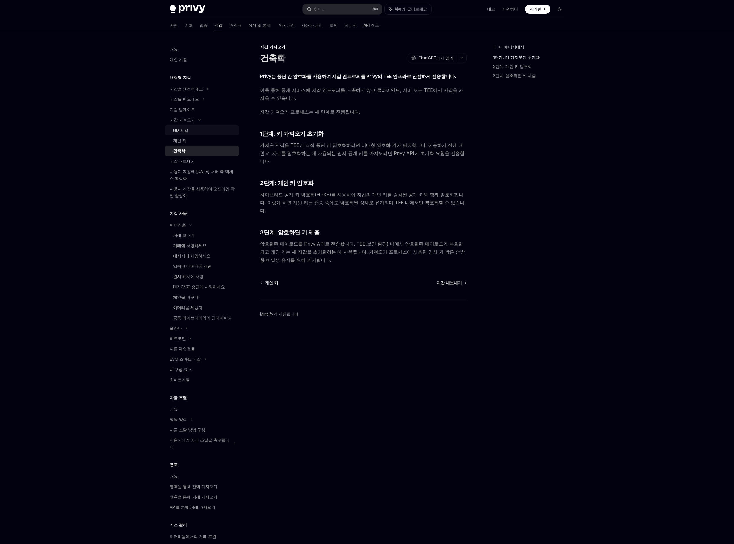
click at [198, 132] on div "HD 지갑" at bounding box center [204, 130] width 62 height 7
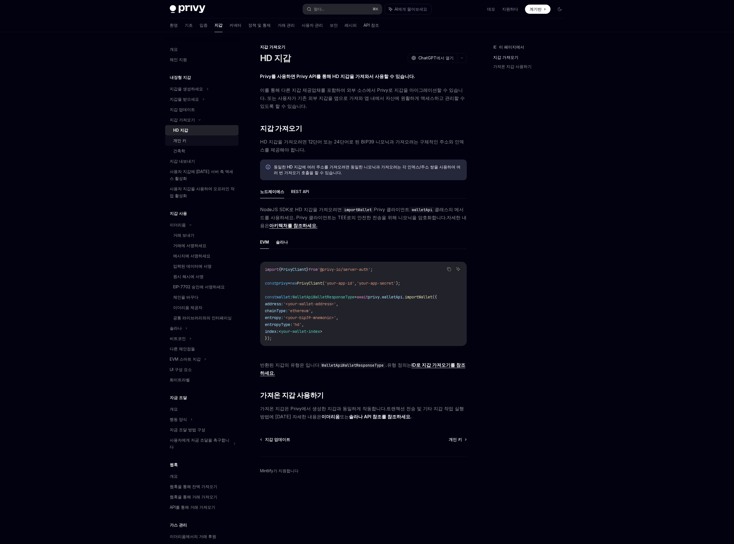
click at [197, 140] on div "개인 키" at bounding box center [204, 140] width 62 height 7
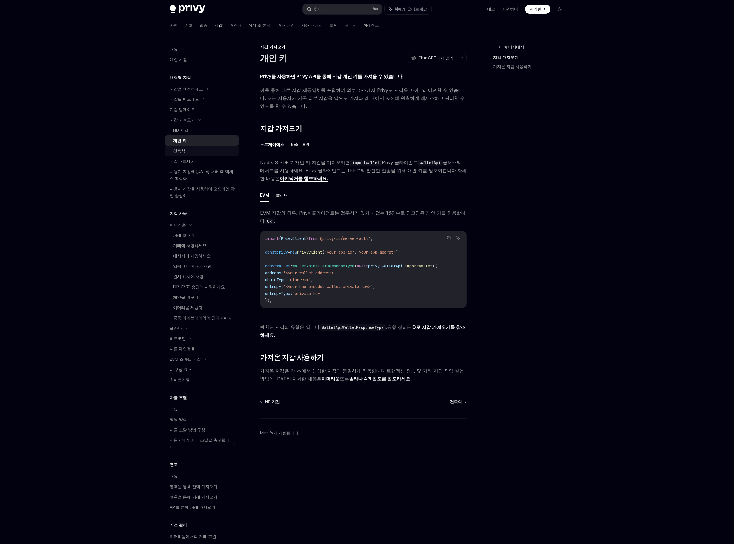
click at [197, 152] on div "건축학" at bounding box center [204, 150] width 62 height 7
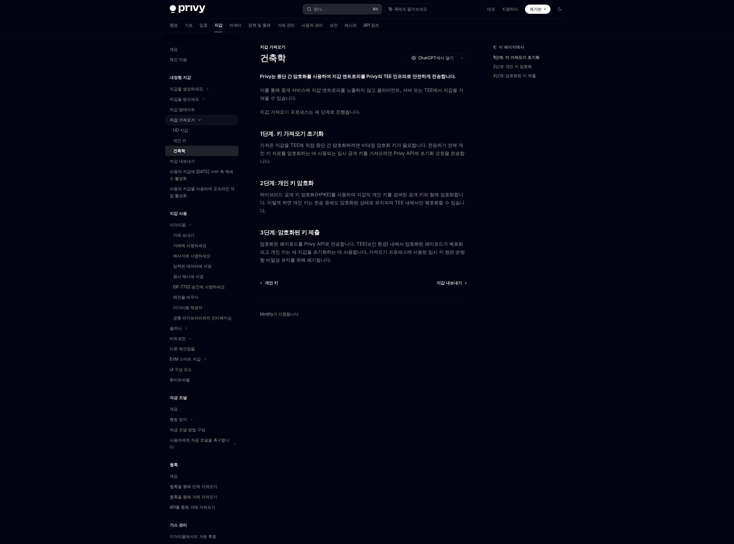
click at [184, 118] on font "지갑 가져오기" at bounding box center [182, 119] width 25 height 5
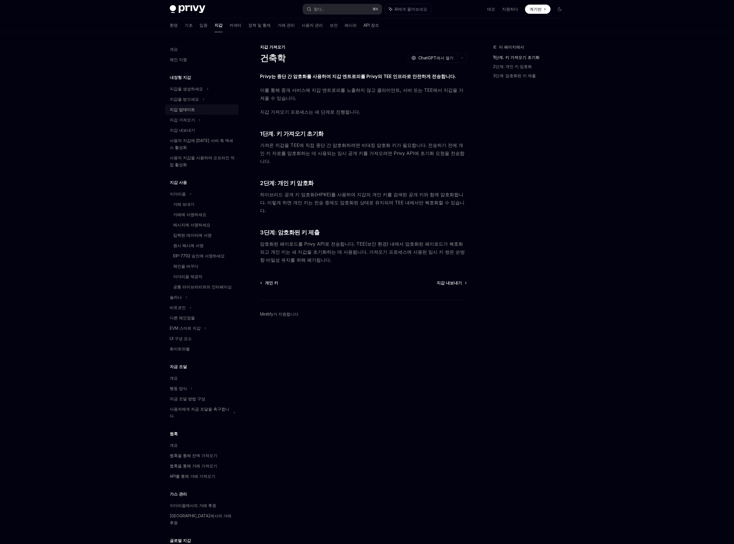
click at [188, 108] on font "지갑 업데이트" at bounding box center [182, 109] width 25 height 5
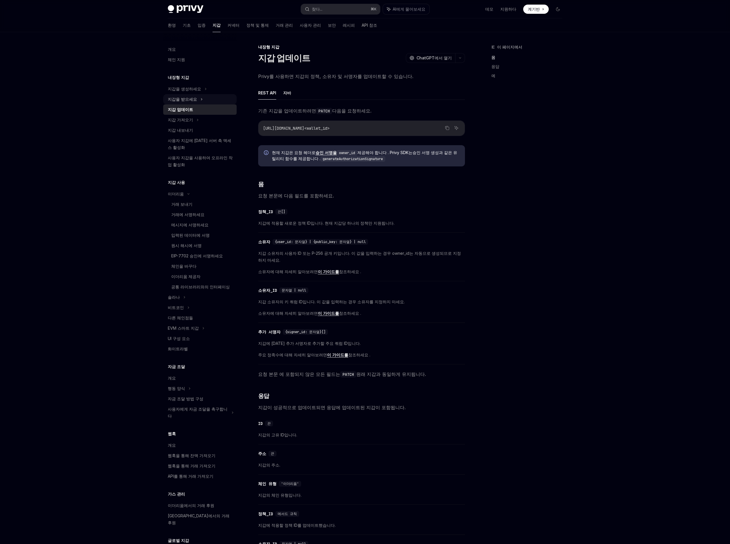
click at [215, 100] on div "지갑을 받으세요" at bounding box center [199, 99] width 73 height 10
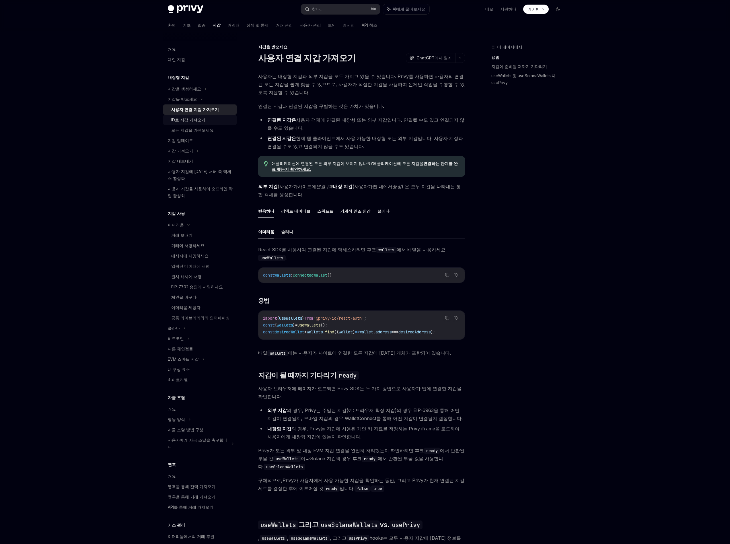
click at [211, 117] on div "ID로 지갑 가져오기" at bounding box center [202, 119] width 62 height 7
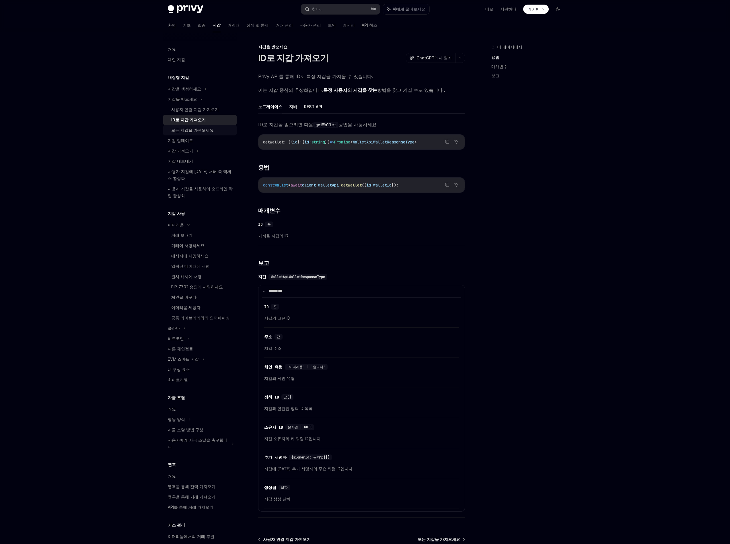
click at [210, 130] on div "모든 지갑을 가져오세요" at bounding box center [202, 130] width 62 height 7
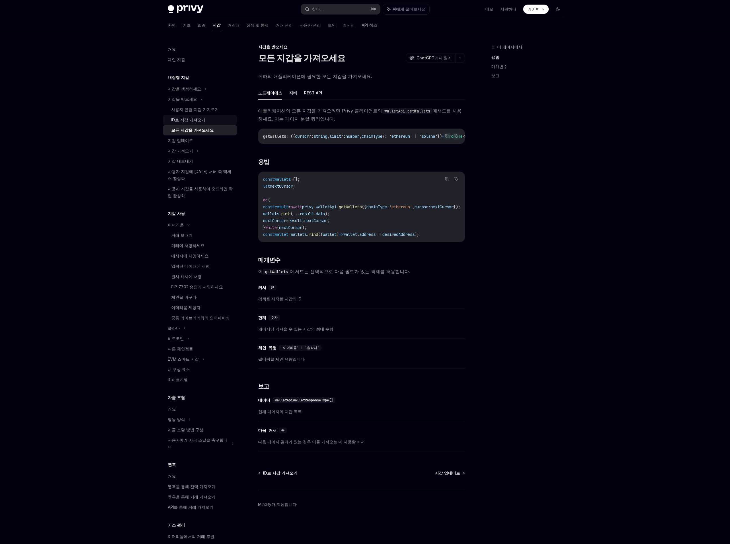
click at [212, 119] on div "ID로 지갑 가져오기" at bounding box center [202, 119] width 62 height 7
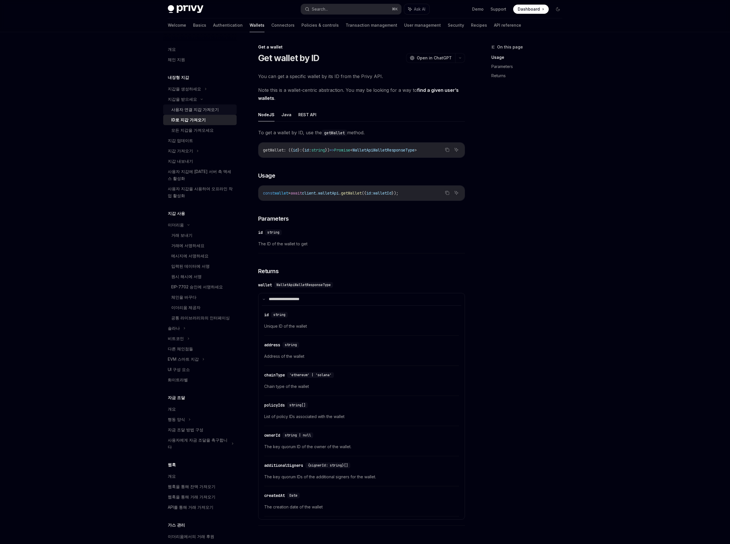
click at [214, 108] on div "사용자 연결 지갑 가져오기" at bounding box center [202, 109] width 62 height 7
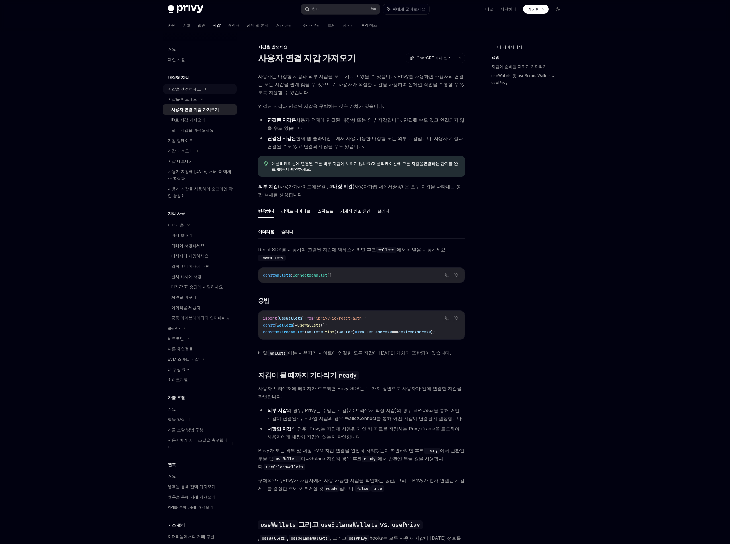
click at [214, 91] on div "지갑을 생성하세요" at bounding box center [199, 89] width 73 height 10
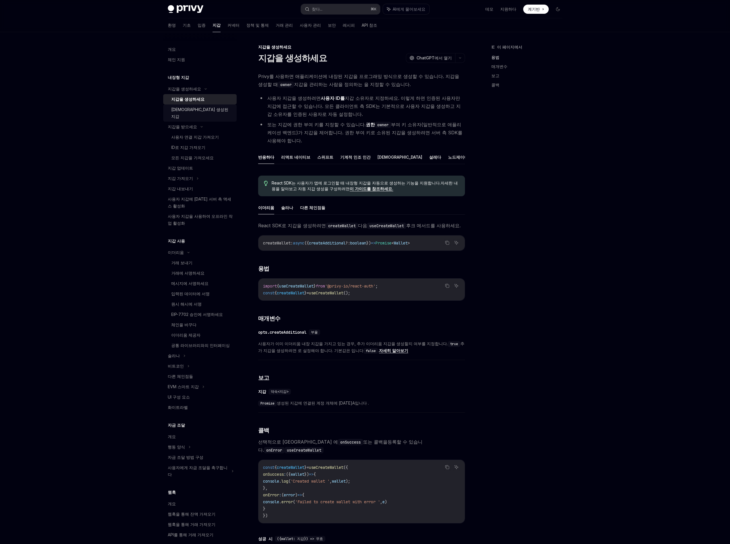
click at [212, 105] on link "[DEMOGRAPHIC_DATA] 생성된 지갑" at bounding box center [199, 112] width 73 height 17
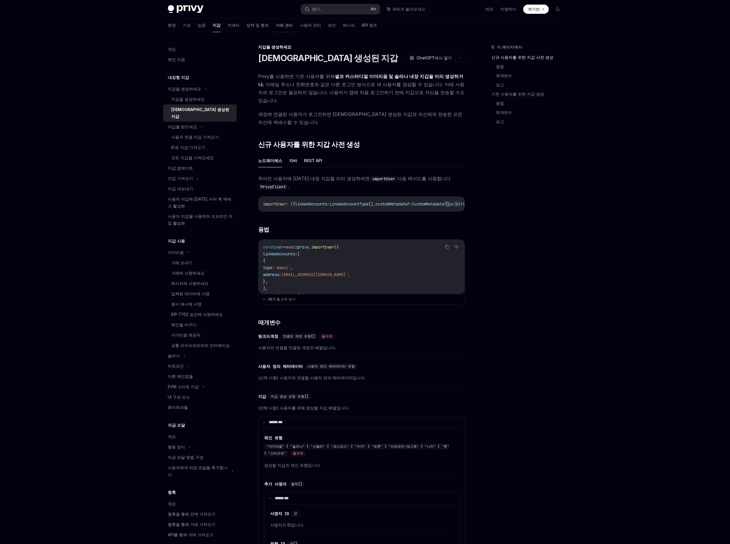
click at [276, 28] on link "거래 관리" at bounding box center [284, 25] width 17 height 14
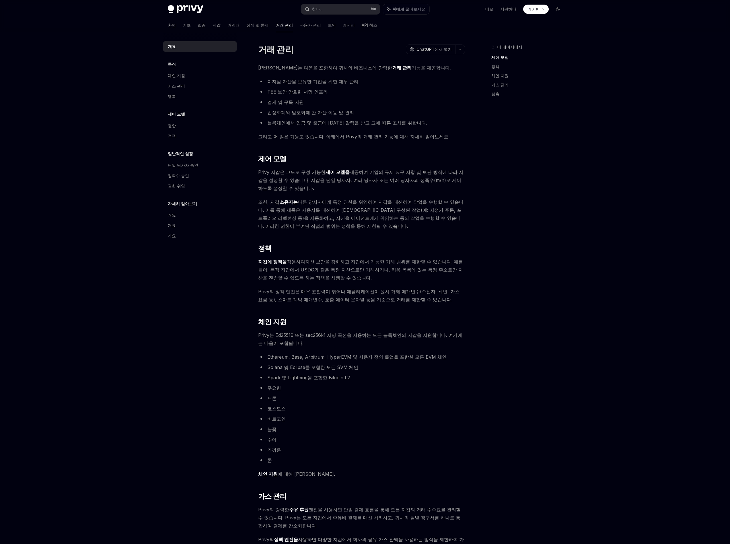
click at [363, 74] on div "Privy는 다음을 포함하여 귀사의 비즈니스에 강력한 거래 관리 기능을 제공합니다. 디지털 자산을 보유한 기업을 위한 재무 관리 TEE 보안 …" at bounding box center [361, 348] width 207 height 569
click at [227, 26] on font "커넥터" at bounding box center [233, 25] width 12 height 5
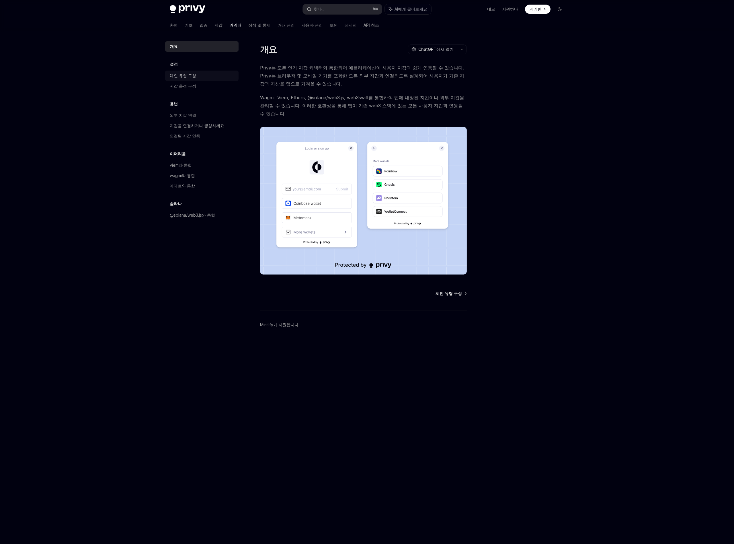
click at [221, 77] on div "체인 유형 구성" at bounding box center [202, 75] width 65 height 7
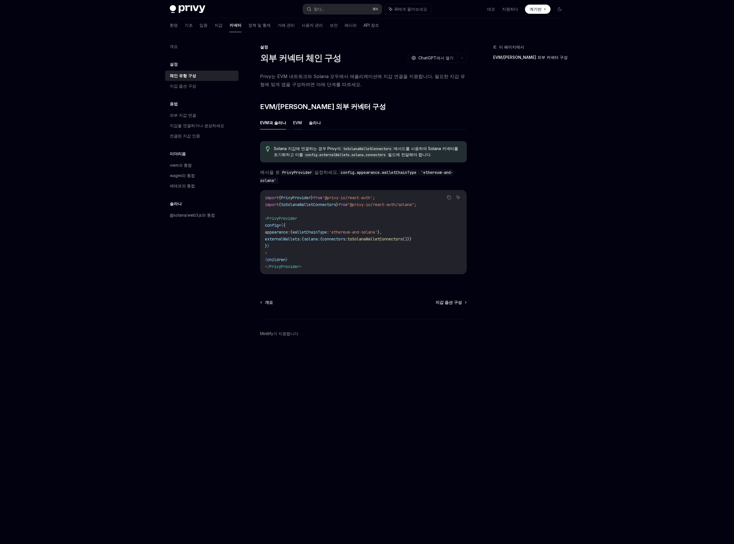
click at [296, 123] on font "EVM" at bounding box center [297, 122] width 9 height 5
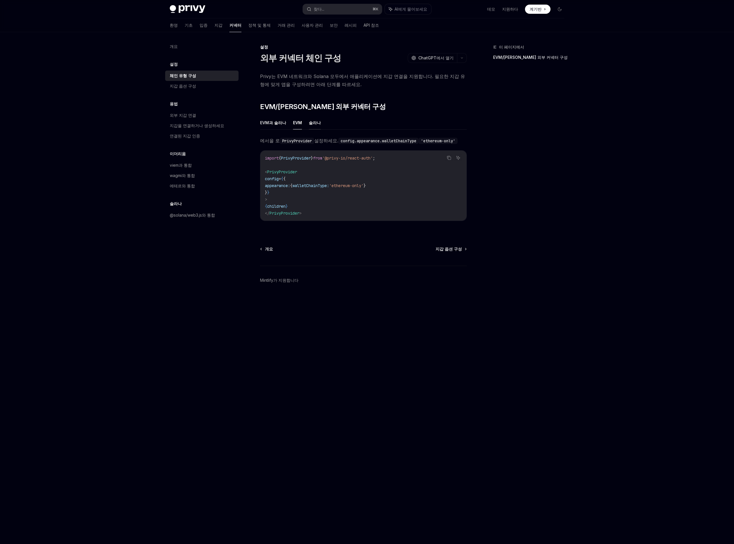
click at [316, 123] on font "솔라나" at bounding box center [315, 122] width 12 height 5
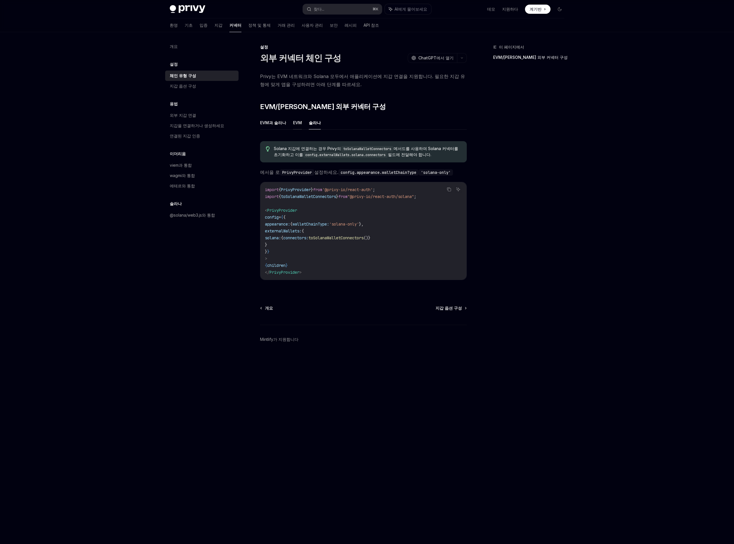
click at [293, 122] on font "EVM" at bounding box center [297, 122] width 9 height 5
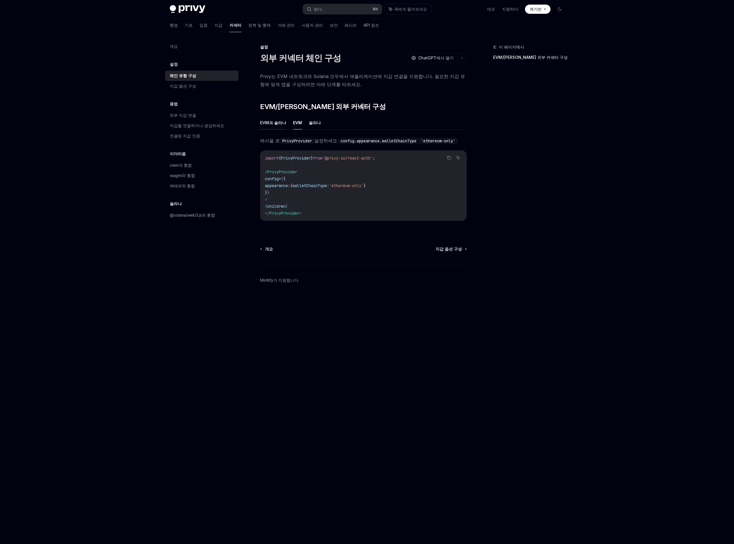
click at [266, 120] on font "EVM과 솔라나" at bounding box center [273, 122] width 26 height 5
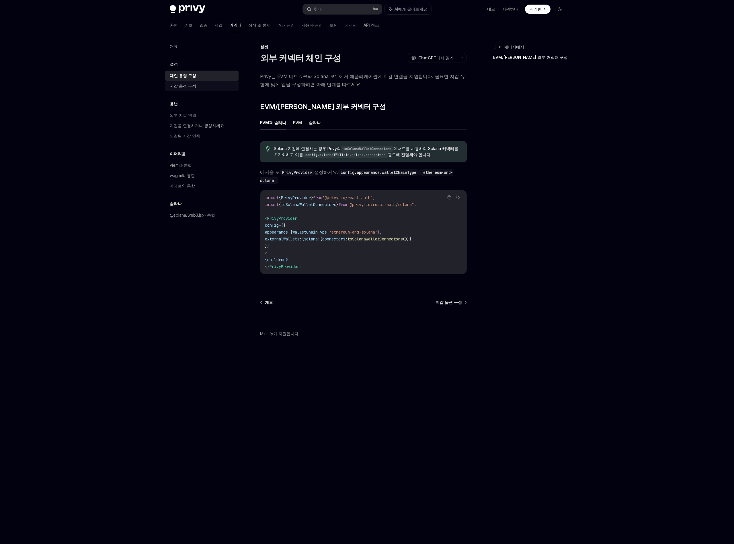
click at [179, 85] on font "지갑 옵션 구성" at bounding box center [183, 85] width 26 height 5
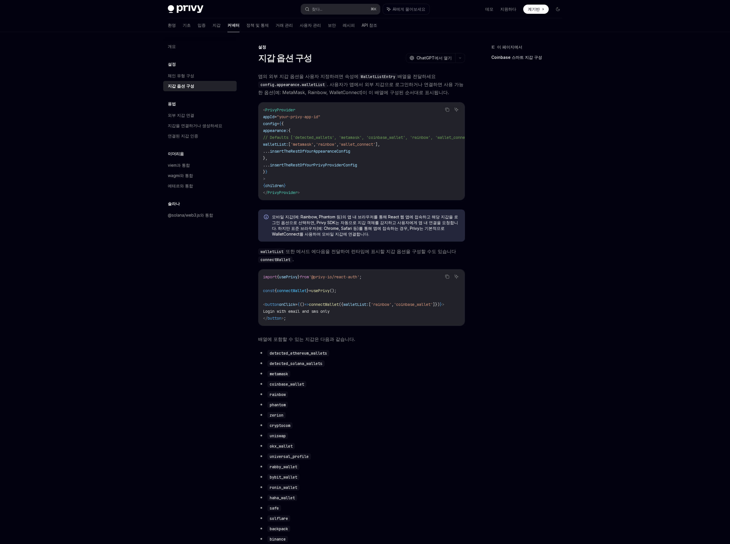
click at [315, 342] on font "배열에 포함할 수 있는 지갑은 다음과 같습니다." at bounding box center [306, 339] width 97 height 6
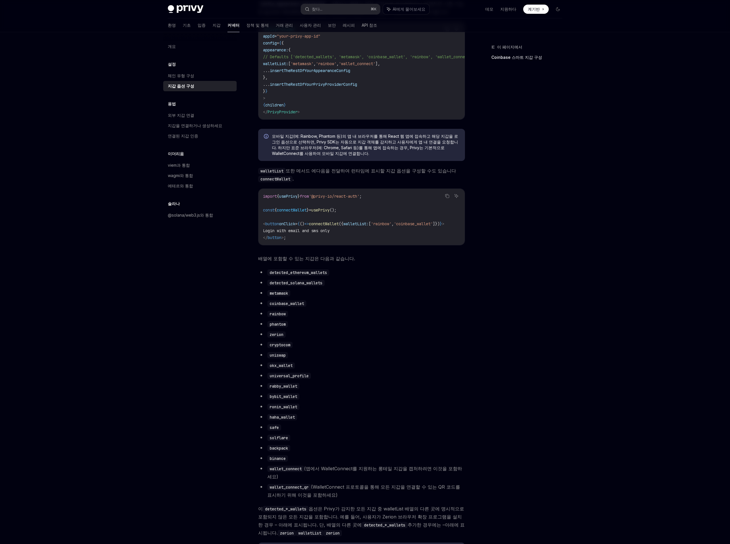
scroll to position [82, 0]
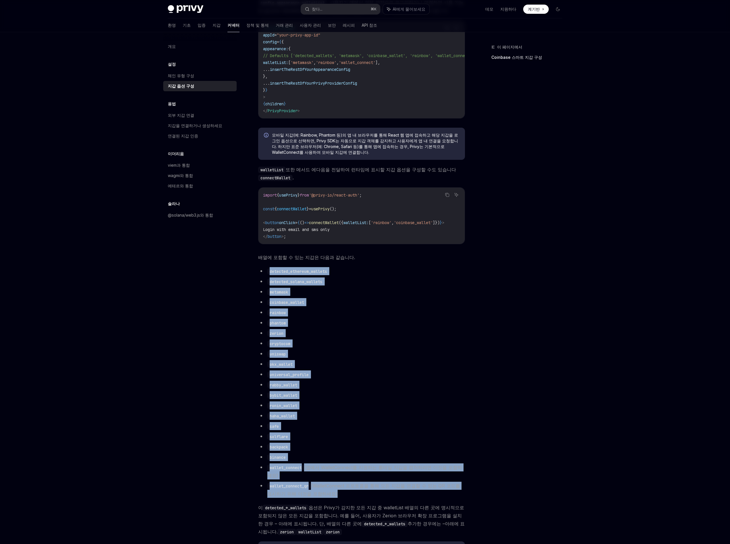
drag, startPoint x: 315, startPoint y: 271, endPoint x: 359, endPoint y: 495, distance: 228.2
click at [359, 495] on div "앱의 외부 지갑 옵션을 사용자 지정하려면 속성에 WalletListEntry 배열을 전달하세요 config.appearance.walletLi…" at bounding box center [361, 436] width 207 height 891
click at [358, 495] on div "앱의 외부 지갑 옵션을 사용자 지정하려면 속성에 WalletListEntry 배열을 전달하세요 config.appearance.walletLi…" at bounding box center [361, 436] width 207 height 891
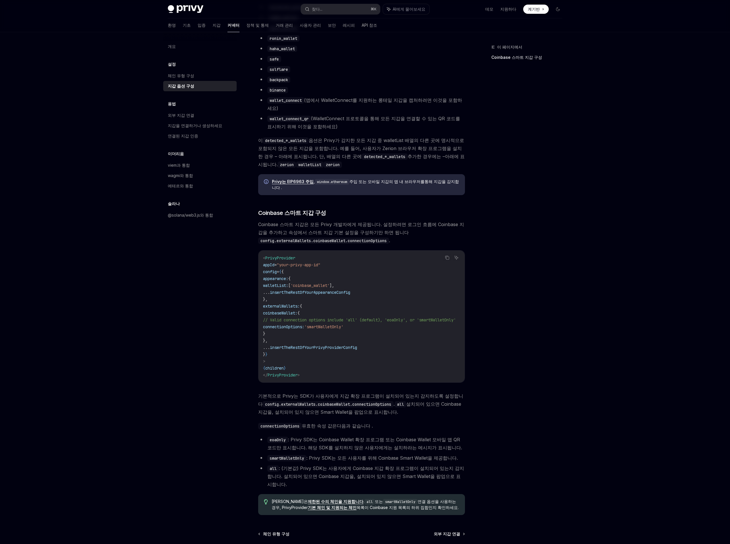
scroll to position [490, 0]
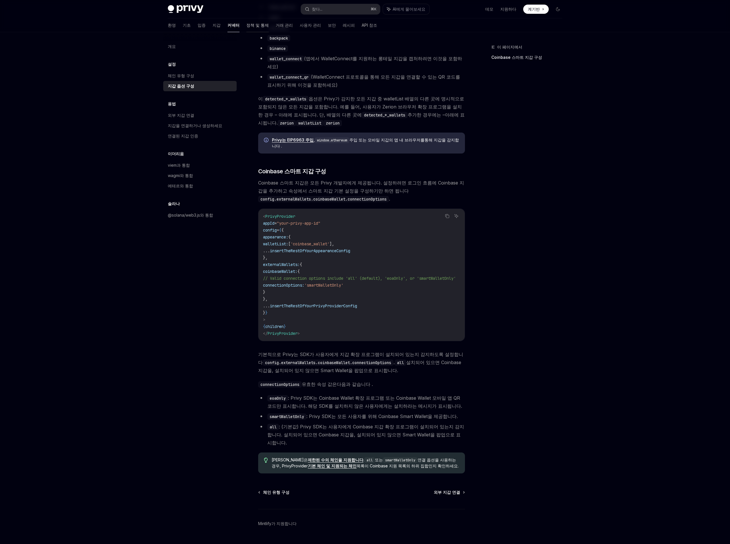
click at [246, 25] on font "정책 및 통제" at bounding box center [257, 25] width 22 height 5
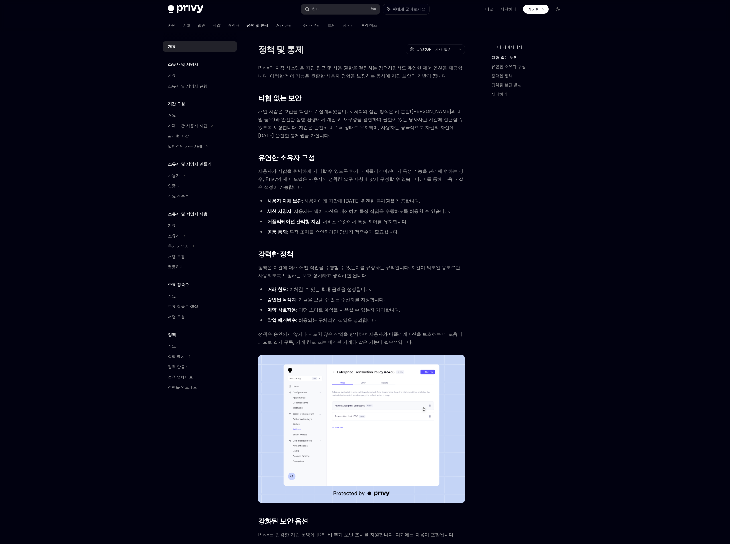
click at [276, 24] on font "거래 관리" at bounding box center [284, 25] width 17 height 5
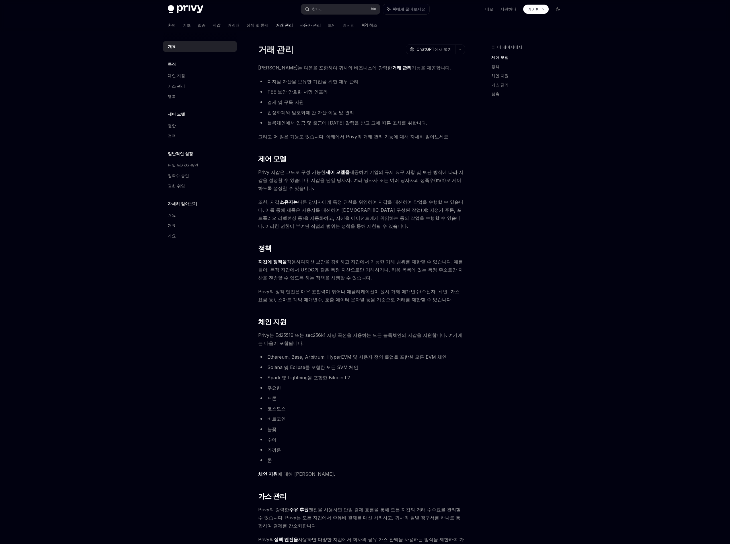
click at [300, 25] on font "사용자 관리" at bounding box center [310, 25] width 21 height 5
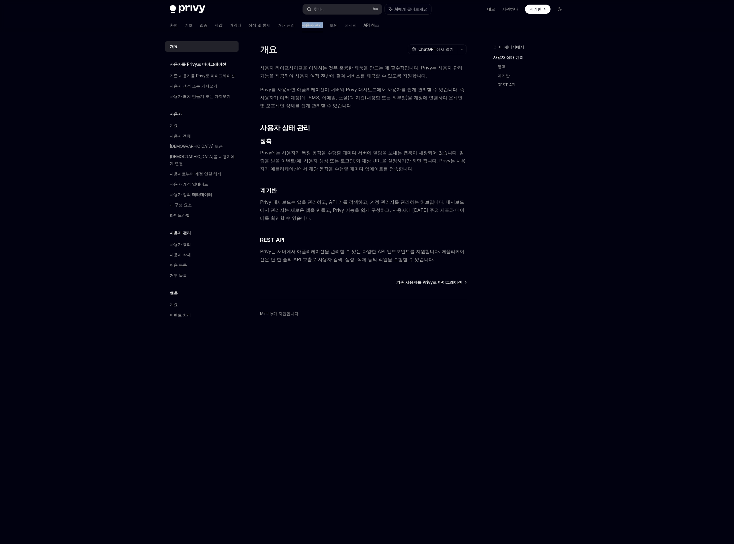
click at [302, 26] on font "사용자 관리" at bounding box center [312, 25] width 21 height 5
click at [345, 28] on font "레시피" at bounding box center [351, 25] width 12 height 6
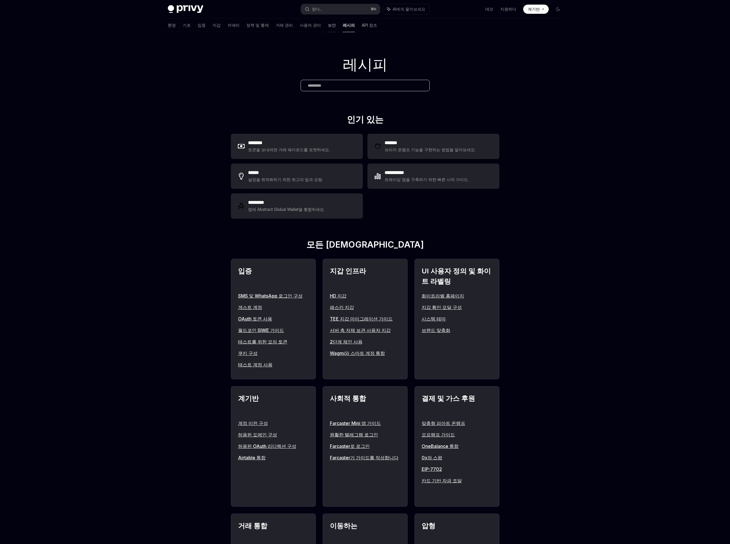
click at [328, 26] on font "보안" at bounding box center [332, 25] width 8 height 5
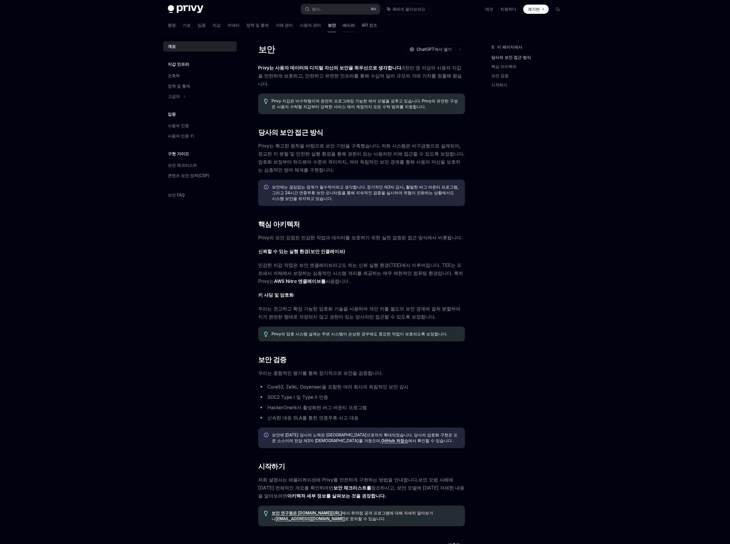
click at [343, 26] on font "레시피" at bounding box center [349, 25] width 12 height 5
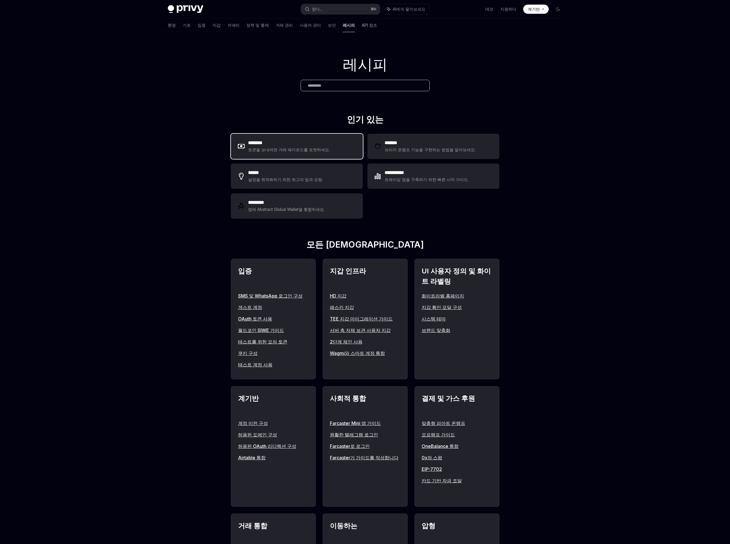
click at [281, 153] on div "******** 토큰을 보내려면 거래 페이로드를 포맷하세요." at bounding box center [297, 146] width 132 height 25
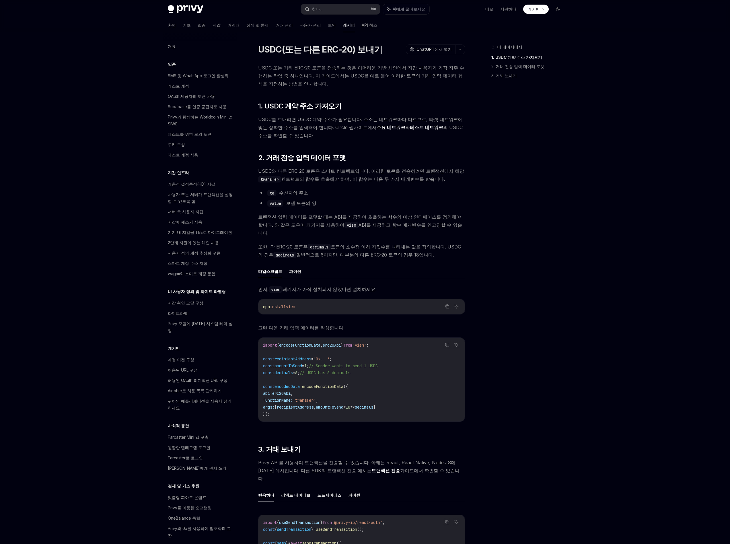
drag, startPoint x: 282, startPoint y: 138, endPoint x: 325, endPoint y: 188, distance: 66.1
click at [325, 188] on div "USDC 또는 기타 ERC-20 토큰을 전송하는 것은 이더리움 기반 체인에서 지갑 사용자가 가장 자주 수행하는 작업 중 하나입니다. 이 가이드…" at bounding box center [361, 332] width 207 height 537
drag, startPoint x: 321, startPoint y: 184, endPoint x: 297, endPoint y: 189, distance: 24.9
click at [296, 189] on div "USDC 또는 기타 ERC-20 토큰을 전송하는 것은 이더리움 기반 체인에서 지갑 사용자가 가장 자주 수행하는 작업 중 하나입니다. 이 가이드…" at bounding box center [361, 332] width 207 height 537
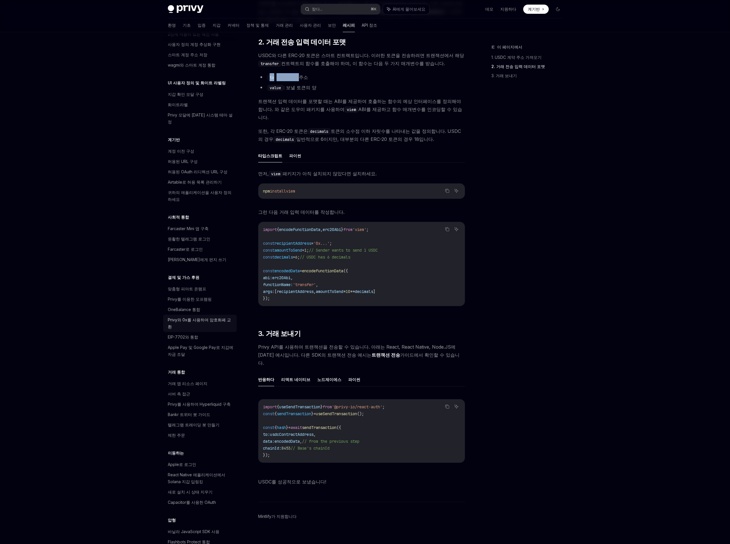
scroll to position [210, 0]
drag, startPoint x: 186, startPoint y: 320, endPoint x: 216, endPoint y: 314, distance: 30.2
click at [187, 333] on font "EIP-7702와 통합" at bounding box center [183, 335] width 30 height 5
type textarea "*"
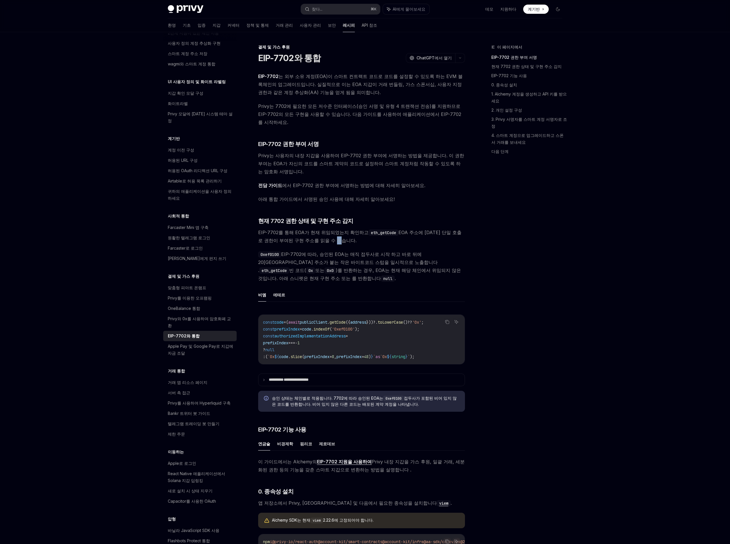
drag, startPoint x: 358, startPoint y: 225, endPoint x: 321, endPoint y: 223, distance: 37.6
click at [321, 228] on span "EIP-7702를 통해 EOA가 현재 위임되었는지 확인하고 eth_getCode EOA 주소에 [DATE] 단일 호출로 권한이 부여된 구현 주…" at bounding box center [361, 236] width 207 height 16
click at [321, 229] on font "EOA 주소에 [DATE] 단일 호출로 권한이 부여된 구현 주소를 읽을 수 있습니다." at bounding box center [359, 236] width 203 height 14
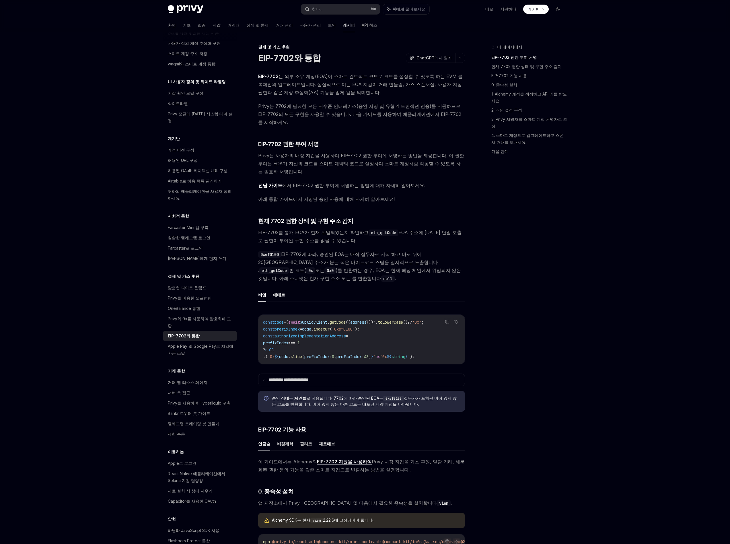
click at [307, 251] on font "EIP-7702에 따라, 승인된 EOA는 매직 접두사로 시작 하고 바로 뒤에 20[GEOGRAPHIC_DATA] 주소" at bounding box center [339, 258] width 163 height 14
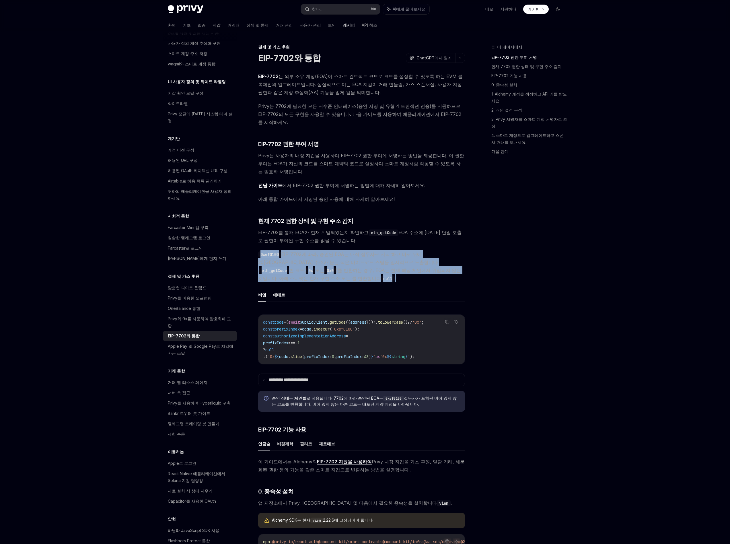
click at [307, 251] on font "EIP-7702에 따라, 승인된 EOA는 매직 접두사로 시작 하고 바로 뒤에 20[GEOGRAPHIC_DATA] 주소" at bounding box center [339, 258] width 163 height 14
click at [300, 251] on font "EIP-7702에 따라, 승인된 EOA는 매직 접두사로 시작 하고 바로 뒤에 20[GEOGRAPHIC_DATA] 주소" at bounding box center [339, 258] width 163 height 14
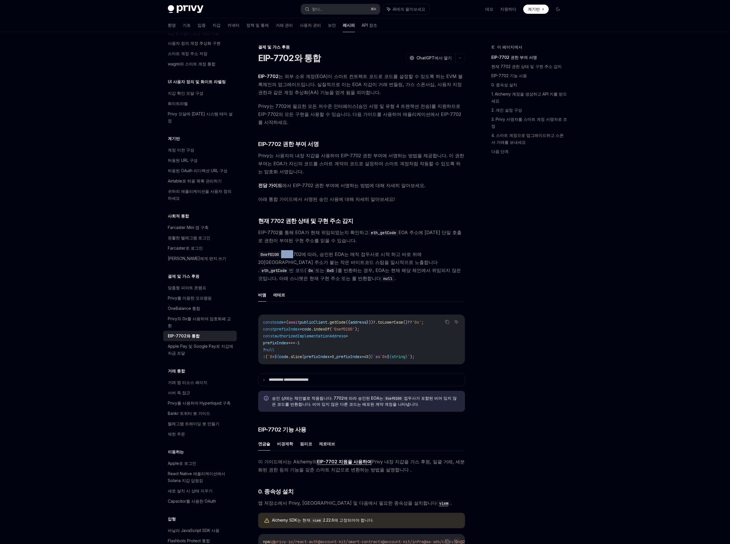
drag, startPoint x: 283, startPoint y: 239, endPoint x: 294, endPoint y: 238, distance: 10.7
click at [294, 251] on font "EIP-7702에 따라, 승인된 EOA는 매직 접두사로 시작 하고 바로 뒤에 20[GEOGRAPHIC_DATA] 주소" at bounding box center [339, 258] width 163 height 14
drag, startPoint x: 346, startPoint y: 239, endPoint x: 338, endPoint y: 246, distance: 10.4
click at [338, 251] on font "EIP-7702에 따라, 승인된 EOA는 매직 접두사로 시작 하고 바로 뒤에 20바이트 구현 주소 가 붙는 작은 바이트코드 스텁을 일시적으로 …" at bounding box center [347, 262] width 179 height 22
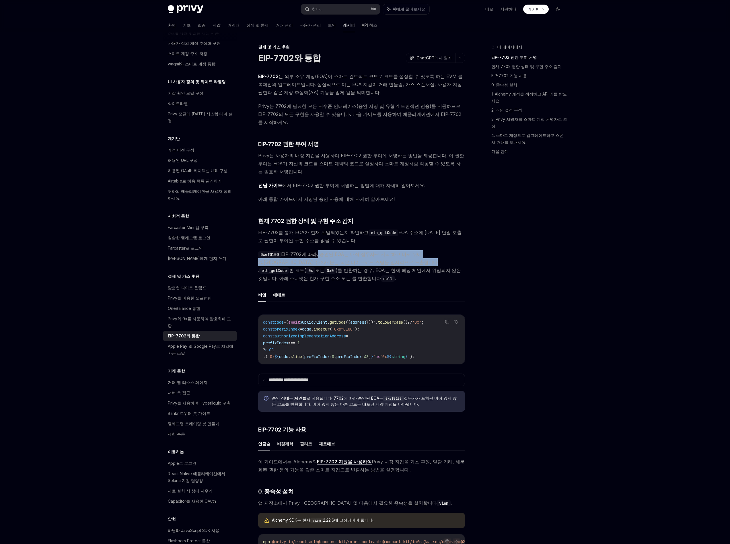
click at [338, 259] on font "가 붙는 작은 바이트코드 스텁을 일시적으로 노출합니다 ." at bounding box center [347, 266] width 179 height 14
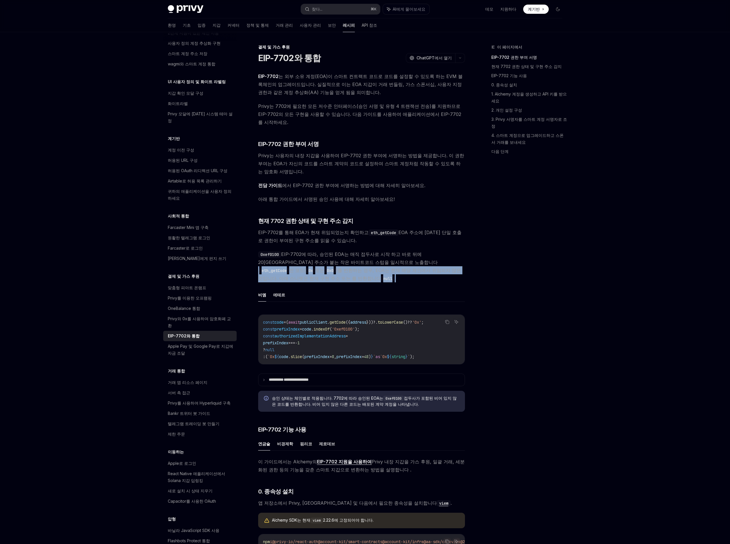
drag, startPoint x: 339, startPoint y: 246, endPoint x: 451, endPoint y: 252, distance: 112.3
click at [451, 252] on span "0xef0100 EIP-7702에 따라, 승인된 EOA는 매직 접두사로 시작 하고 바로 뒤에 20바이트 구현 주소 가 붙는 작은 바이트코드 스…" at bounding box center [361, 266] width 207 height 32
drag, startPoint x: 453, startPoint y: 254, endPoint x: 453, endPoint y: 261, distance: 7.7
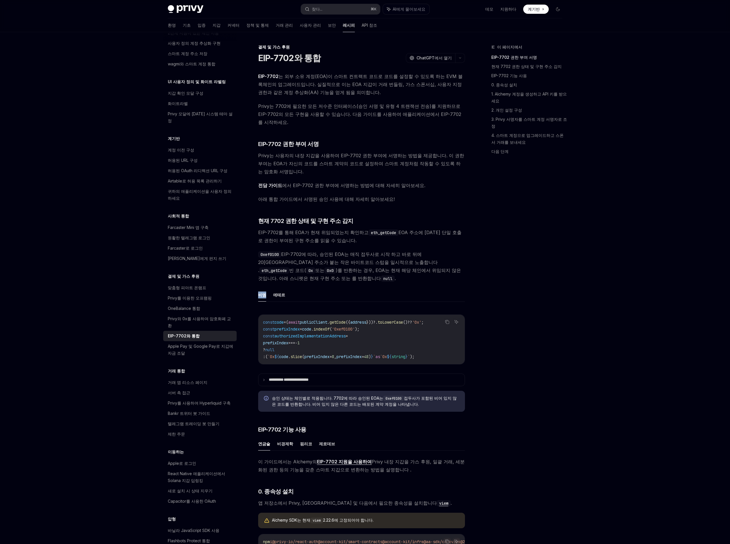
drag, startPoint x: 449, startPoint y: 234, endPoint x: 448, endPoint y: 263, distance: 28.7
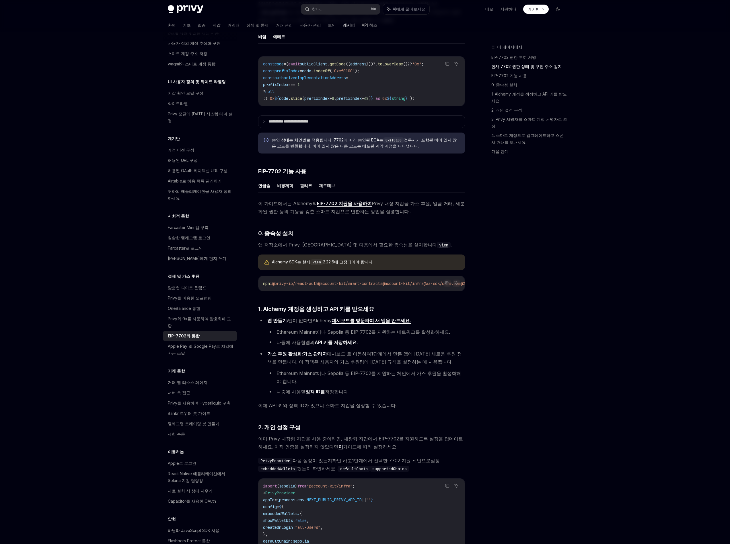
scroll to position [272, 0]
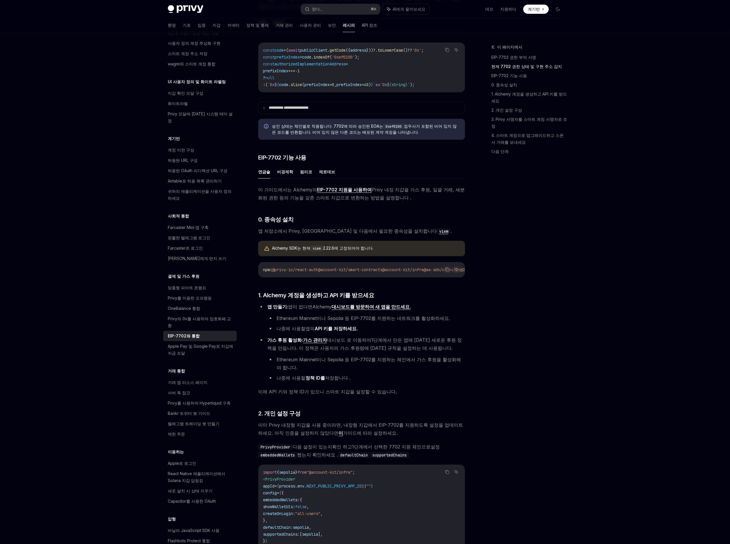
drag, startPoint x: 476, startPoint y: 9, endPoint x: 464, endPoint y: 4, distance: 12.2
click at [476, 9] on div "데모 지원하다 계기반 계기반" at bounding box center [498, 9] width 128 height 9
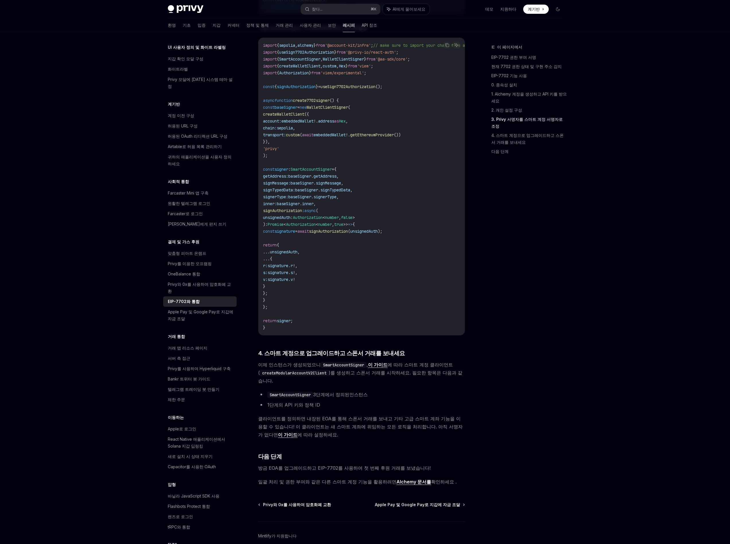
scroll to position [210, 0]
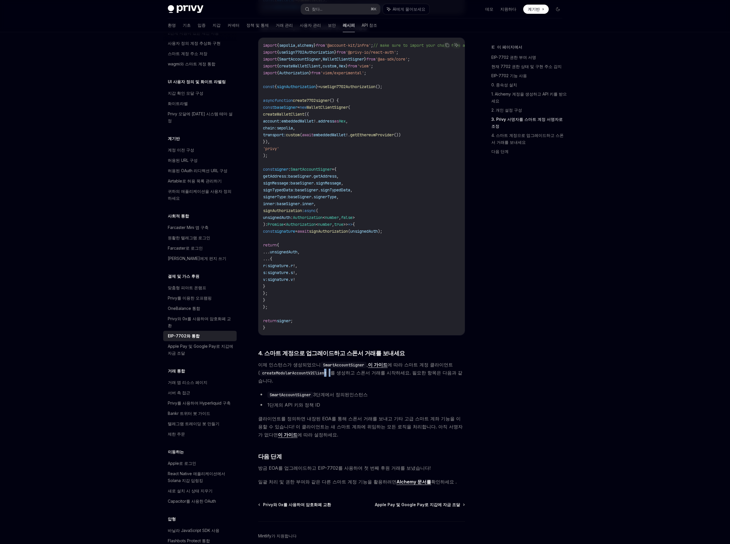
drag, startPoint x: 325, startPoint y: 349, endPoint x: 333, endPoint y: 354, distance: 8.7
click at [333, 354] on div "이 가이드에서는 Alchemy의 EIP-7702 지원을 사용하여 Privy 내장 지갑을 가스 후원, 일괄 거래, 세분화된 권한 등의 기능을 갖…" at bounding box center [361, 17] width 207 height 938
click at [370, 442] on div "이 가이드에서는 Alchemy의 EIP-7702 지원을 사용하여 Privy 내장 지갑을 가스 후원, 일괄 거래, 세분화된 권한 등의 기능을 갖…" at bounding box center [361, 17] width 207 height 938
drag, startPoint x: 365, startPoint y: 433, endPoint x: 358, endPoint y: 450, distance: 18.6
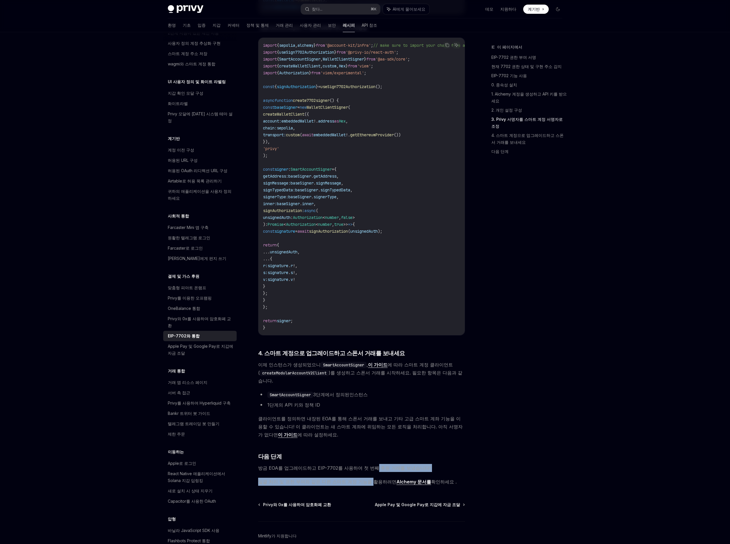
click at [358, 450] on div "이 가이드에서는 Alchemy의 EIP-7702 지원을 사용하여 Privy 내장 지갑을 가스 후원, 일괄 거래, 세분화된 권한 등의 기능을 갖…" at bounding box center [361, 17] width 207 height 938
click at [358, 479] on font "일괄 처리 및 권한 부여와 같은 다른 스마트 계정 기능을 활용하려면" at bounding box center [327, 482] width 138 height 6
click at [350, 479] on font "일괄 처리 및 권한 부여와 같은 다른 스마트 계정 기능을 활용하려면" at bounding box center [327, 482] width 138 height 6
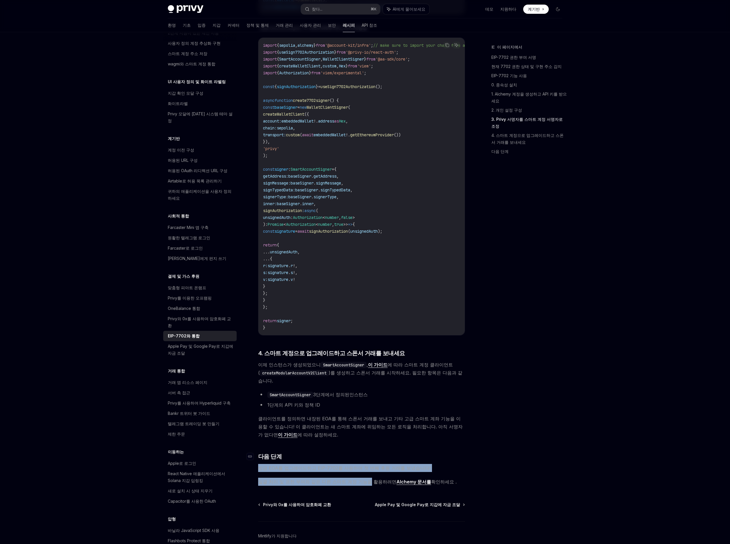
drag, startPoint x: 350, startPoint y: 450, endPoint x: 333, endPoint y: 426, distance: 29.9
click at [333, 426] on div "이 가이드에서는 Alchemy의 EIP-7702 지원을 사용하여 Privy 내장 지갑을 가스 후원, 일괄 거래, 세분화된 권한 등의 기능을 갖…" at bounding box center [361, 17] width 207 height 938
click at [333, 452] on h3 "​ 다음 단계" at bounding box center [361, 456] width 207 height 8
drag, startPoint x: 332, startPoint y: 438, endPoint x: 331, endPoint y: 442, distance: 4.1
click at [331, 442] on div "이 가이드에서는 Alchemy의 EIP-7702 지원을 사용하여 Privy 내장 지갑을 가스 후원, 일괄 거래, 세분화된 권한 등의 기능을 갖…" at bounding box center [361, 17] width 207 height 938
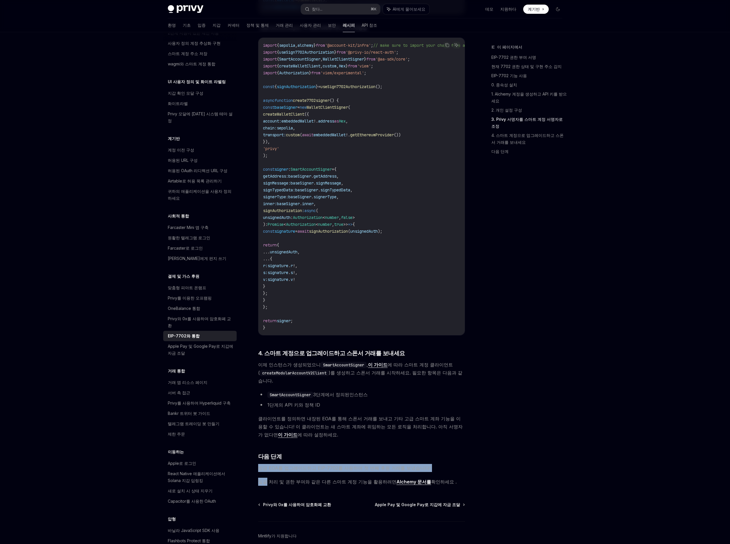
click at [331, 442] on div "이 가이드에서는 Alchemy의 EIP-7702 지원을 사용하여 Privy 내장 지갑을 가스 후원, 일괄 거래, 세분화된 권한 등의 기능을 갖…" at bounding box center [361, 17] width 207 height 938
drag, startPoint x: 331, startPoint y: 442, endPoint x: 326, endPoint y: 421, distance: 21.6
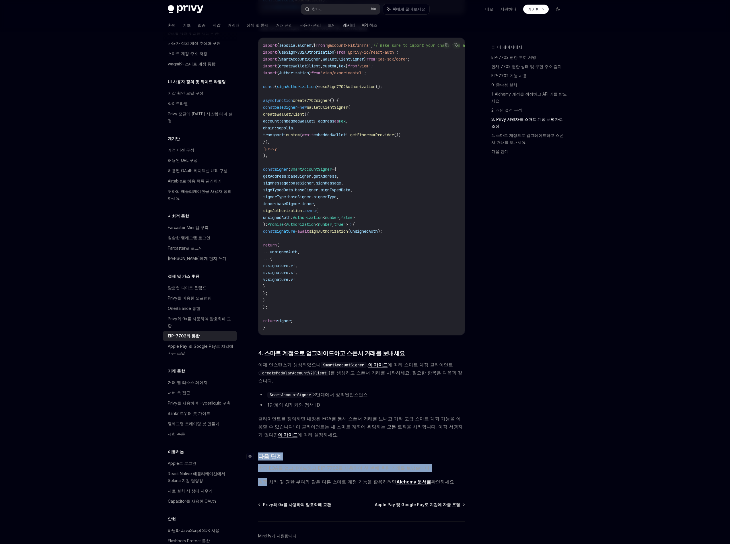
click at [326, 421] on div "이 가이드에서는 Alchemy의 EIP-7702 지원을 사용하여 Privy 내장 지갑을 가스 후원, 일괄 거래, 세분화된 권한 등의 기능을 갖…" at bounding box center [361, 17] width 207 height 938
click at [326, 452] on h3 "​ 다음 단계" at bounding box center [361, 456] width 207 height 8
drag, startPoint x: 326, startPoint y: 421, endPoint x: 325, endPoint y: 451, distance: 30.1
click at [325, 451] on div "이 가이드에서는 Alchemy의 EIP-7702 지원을 사용하여 Privy 내장 지갑을 가스 후원, 일괄 거래, 세분화된 권한 등의 기능을 갖…" at bounding box center [361, 17] width 207 height 938
click at [325, 479] on font "일괄 처리 및 권한 부여와 같은 다른 스마트 계정 기능을 활용하려면" at bounding box center [327, 482] width 138 height 6
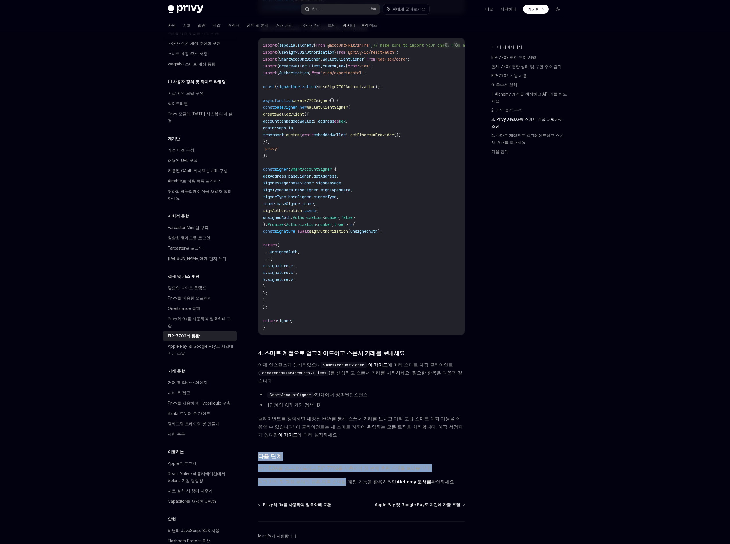
drag, startPoint x: 444, startPoint y: 452, endPoint x: 393, endPoint y: 417, distance: 62.1
click at [393, 417] on div "이 가이드에서는 Alchemy의 EIP-7702 지원을 사용하여 Privy 내장 지갑을 가스 후원, 일괄 거래, 세분화된 권한 등의 기능을 갖…" at bounding box center [361, 17] width 207 height 938
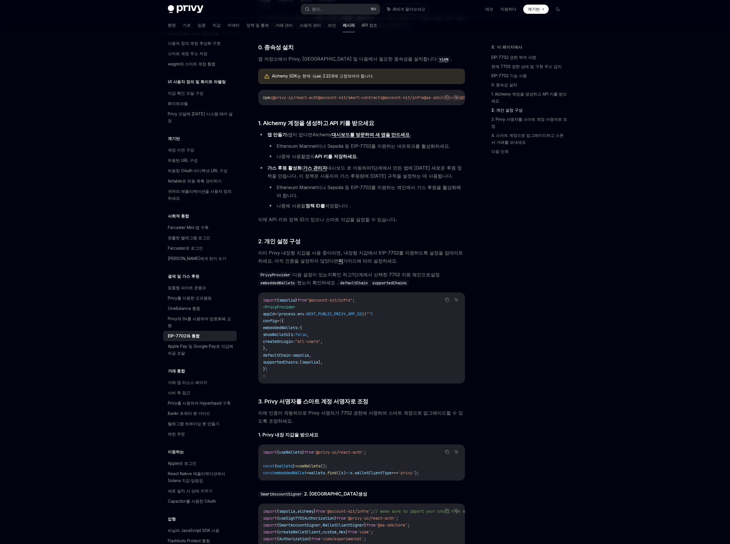
scroll to position [0, 0]
